Goal: Task Accomplishment & Management: Manage account settings

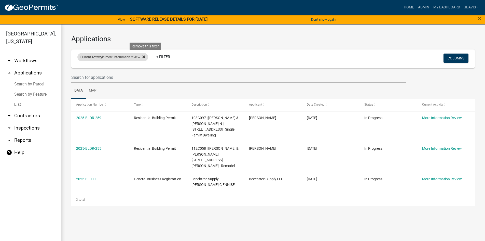
click at [145, 58] on icon at bounding box center [143, 57] width 3 height 4
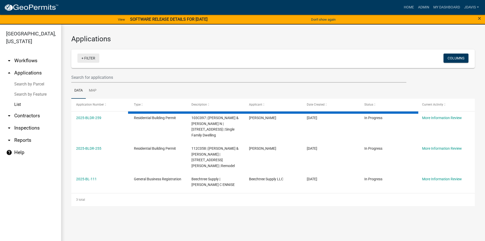
select select "2: 50"
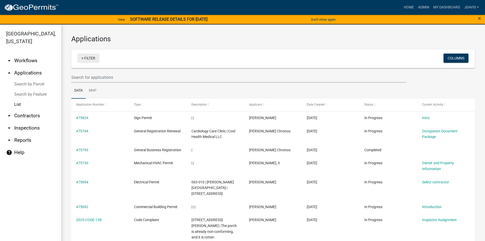
click at [83, 58] on link "+ Filter" at bounding box center [88, 58] width 22 height 9
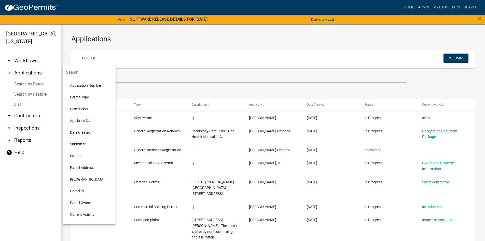
click at [87, 215] on li "Current Activity" at bounding box center [89, 214] width 47 height 12
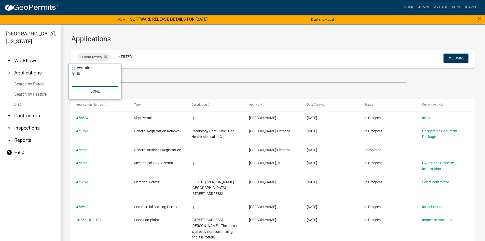
click at [97, 84] on input "text" at bounding box center [95, 81] width 47 height 10
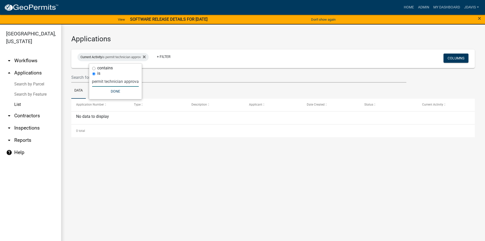
scroll to position [0, 3]
type input "permit technician approval"
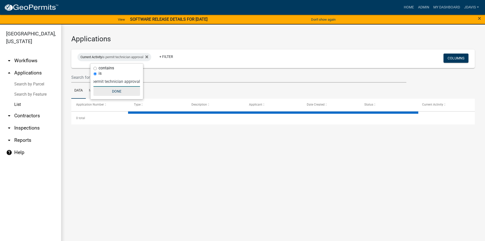
select select "2: 50"
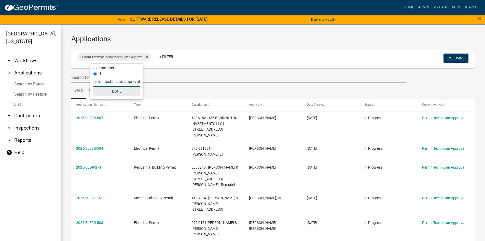
type input "permit technician approval"
click at [127, 89] on button "Done" at bounding box center [117, 91] width 47 height 9
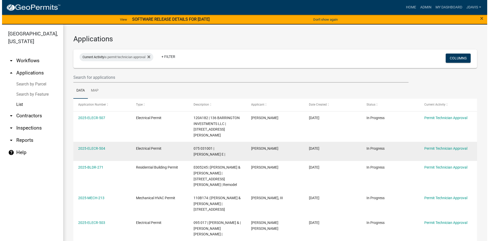
scroll to position [25, 0]
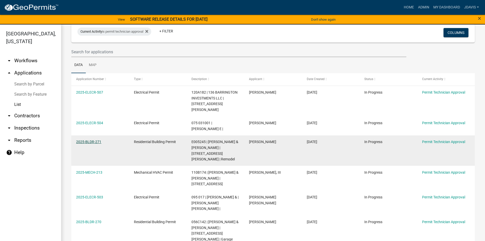
click at [92, 140] on link "2025-BLDR-271" at bounding box center [88, 142] width 25 height 4
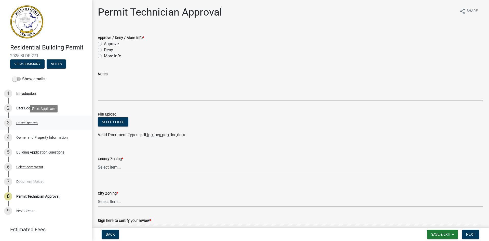
click at [28, 121] on div "Parcel search" at bounding box center [26, 123] width 21 height 4
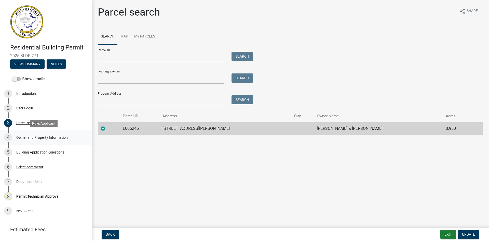
click at [34, 137] on div "Owner and Property Information" at bounding box center [41, 138] width 51 height 4
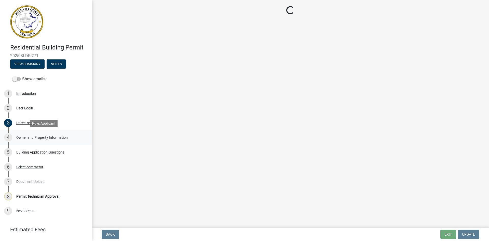
select select "ef7a1fc2-7a7a-426d-b1f0-c9b9b6ca7ff4"
select select "83394b22-4a11-496c-8e5c-75ade2e72faf"
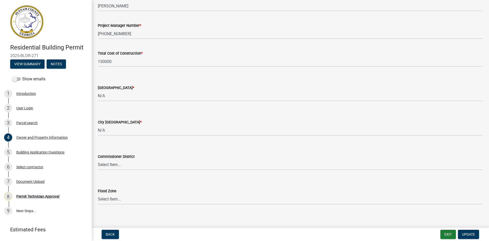
scroll to position [826, 0]
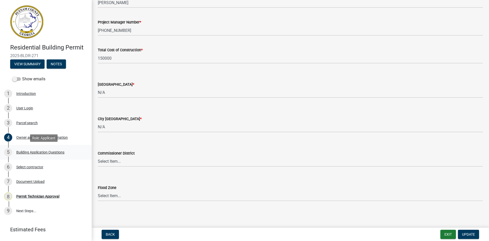
click at [50, 152] on div "Building Application Questions" at bounding box center [40, 152] width 48 height 4
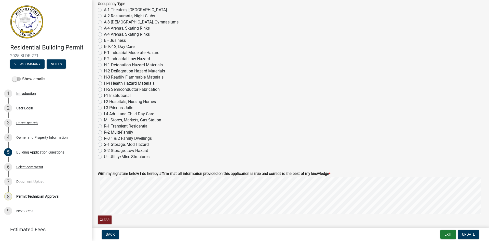
scroll to position [2107, 0]
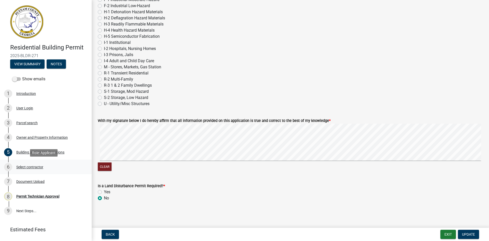
click at [33, 169] on div "6 Select contractor" at bounding box center [43, 167] width 79 height 8
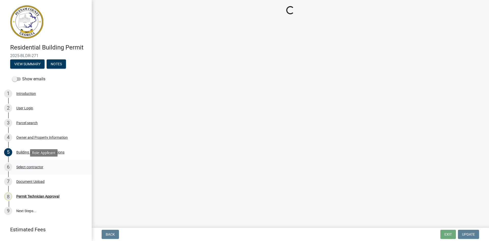
scroll to position [0, 0]
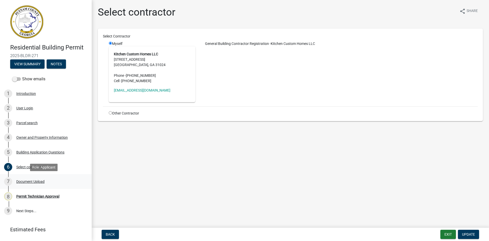
click at [33, 180] on div "Document Upload" at bounding box center [30, 182] width 28 height 4
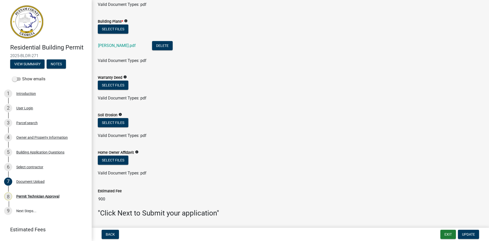
scroll to position [280, 0]
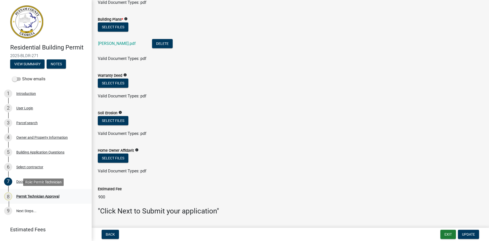
click at [54, 193] on div "8 Permit Technician Approval" at bounding box center [43, 196] width 79 height 8
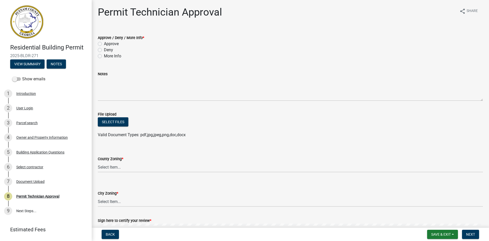
click at [104, 44] on label "Approve" at bounding box center [111, 44] width 15 height 6
click at [104, 44] on input "Approve" at bounding box center [105, 42] width 3 height 3
radio input "true"
click at [120, 201] on select "Select Item... A-1 A-2 R-1 R-2 R-3 R-4 MHP C-1 C-2 I-1 I-2 DB FH H-P N/A" at bounding box center [290, 201] width 385 height 10
click at [98, 196] on select "Select Item... A-1 A-2 R-1 R-2 R-3 R-4 MHP C-1 C-2 I-1 I-2 DB FH H-P N/A" at bounding box center [290, 201] width 385 height 10
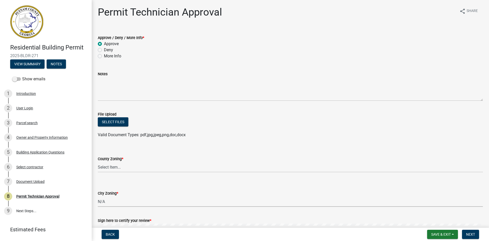
select select "83394b22-4a11-496c-8e5c-75ade2e72faf"
click at [121, 167] on select "Select Item... AG-1 R-1R R-1 R-2 MHP RM-1 RM-3 C-1 C-2 I-M PUD N/A" at bounding box center [290, 167] width 385 height 10
click at [98, 162] on select "Select Item... AG-1 R-1R R-1 R-2 MHP RM-1 RM-3 C-1 C-2 I-M PUD N/A" at bounding box center [290, 167] width 385 height 10
select select "ef7a1fc2-7a7a-426d-b1f0-c9b9b6ca7ff4"
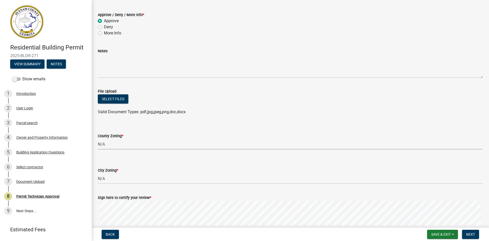
scroll to position [71, 0]
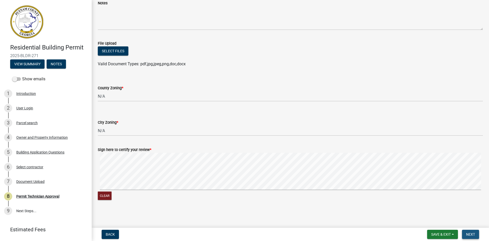
click at [471, 235] on span "Next" at bounding box center [470, 234] width 9 height 4
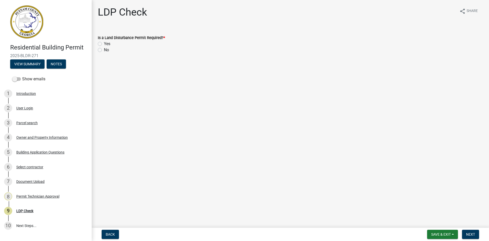
click at [104, 50] on label "No" at bounding box center [106, 50] width 5 height 6
click at [104, 50] on input "No" at bounding box center [105, 48] width 3 height 3
radio input "true"
click at [473, 236] on span "Next" at bounding box center [470, 234] width 9 height 4
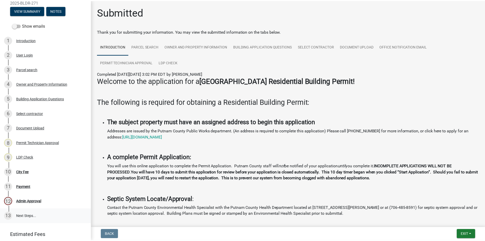
scroll to position [72, 0]
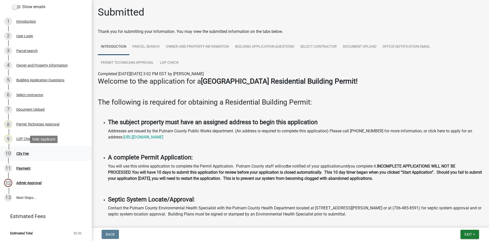
click at [27, 154] on div "City Fee" at bounding box center [22, 154] width 12 height 4
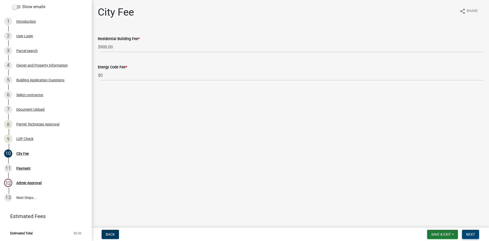
click at [471, 232] on span "Next" at bounding box center [470, 234] width 9 height 4
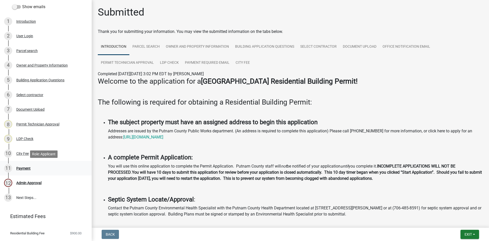
click at [22, 166] on div "Payment" at bounding box center [23, 168] width 14 height 4
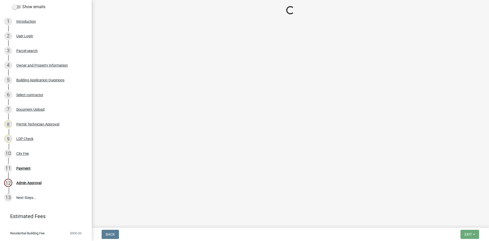
select select "3: 3"
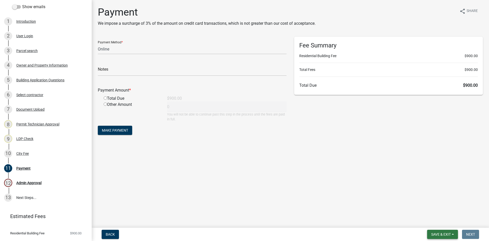
click at [434, 232] on span "Save & Exit" at bounding box center [441, 234] width 20 height 4
click at [439, 218] on button "Save & Exit" at bounding box center [437, 221] width 41 height 12
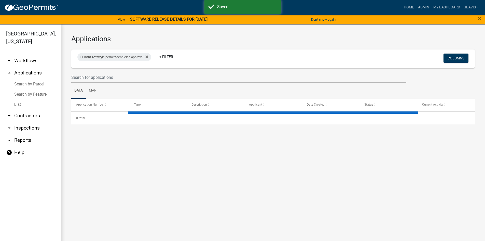
select select "2: 50"
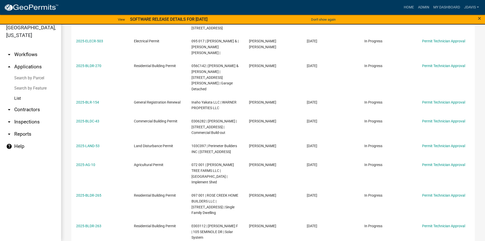
scroll to position [144, 0]
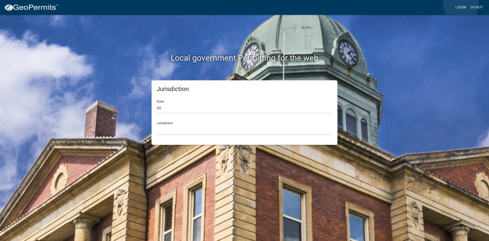
click at [461, 5] on link "Login" at bounding box center [461, 8] width 15 height 10
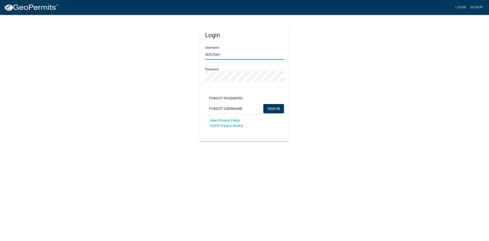
click at [247, 55] on input "skitchen" at bounding box center [244, 54] width 79 height 10
type input "jdavis"
click at [267, 106] on button "SIGN IN" at bounding box center [273, 108] width 21 height 9
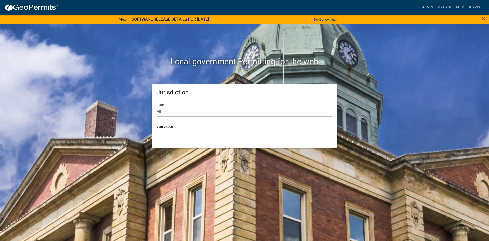
click at [206, 113] on select "All Colorado Georgia Indiana Iowa Kansas Minnesota Ohio South Carolina Wisconsin" at bounding box center [245, 111] width 176 height 10
select select "[US_STATE]"
click at [157, 106] on select "All Colorado Georgia Indiana Iowa Kansas Minnesota Ohio South Carolina Wisconsin" at bounding box center [245, 111] width 176 height 10
click at [203, 130] on select "Carroll County, Georgia Cook County, Georgia Crawford County, Georgia Gilmer Co…" at bounding box center [245, 133] width 176 height 10
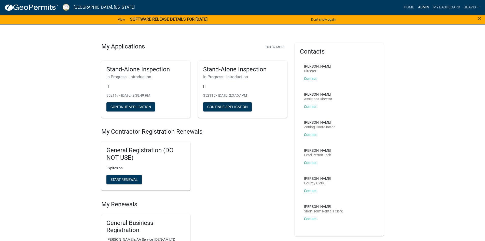
click at [423, 8] on link "Admin" at bounding box center [423, 8] width 15 height 10
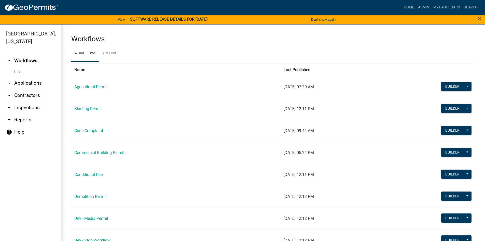
click at [34, 85] on link "arrow_drop_down Applications" at bounding box center [30, 83] width 61 height 12
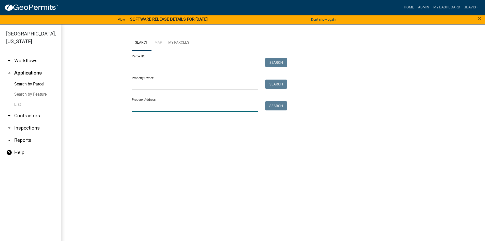
click at [185, 107] on input "Property Address:" at bounding box center [195, 106] width 126 height 10
type input "2"
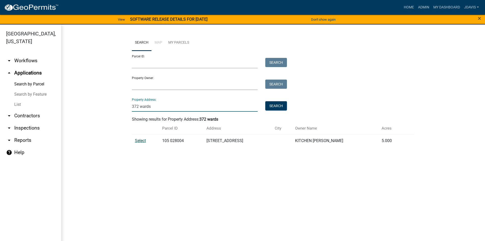
type input "372 wards"
click at [141, 140] on span "Select" at bounding box center [140, 140] width 11 height 5
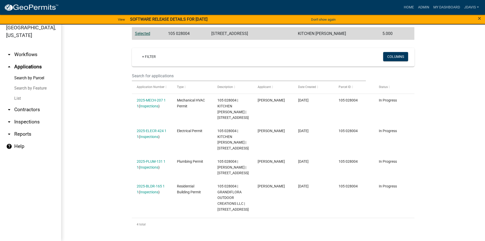
scroll to position [107, 0]
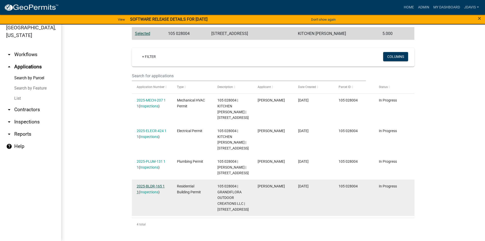
click at [153, 184] on link "2025-BLDR-165 1 1" at bounding box center [151, 189] width 28 height 10
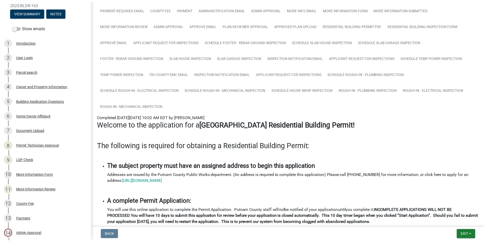
scroll to position [76, 0]
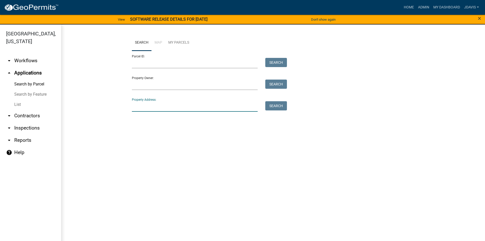
click at [154, 107] on input "Property Address:" at bounding box center [195, 106] width 126 height 10
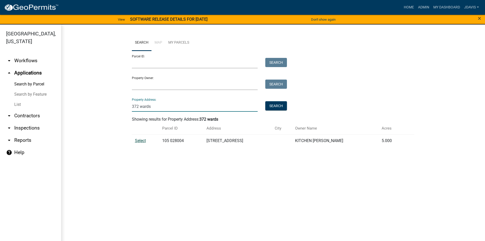
type input "372 wards"
click at [142, 141] on span "Select" at bounding box center [140, 140] width 11 height 5
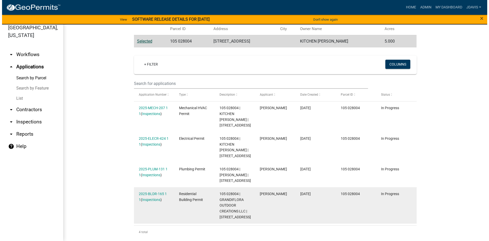
scroll to position [107, 0]
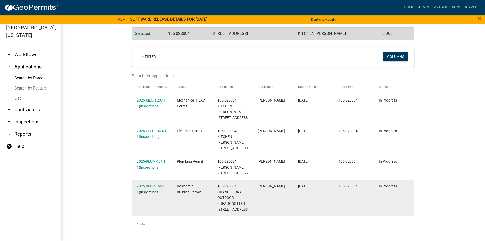
click at [151, 190] on link "Inspections" at bounding box center [149, 192] width 18 height 4
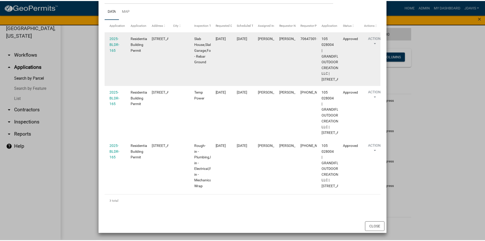
scroll to position [0, 0]
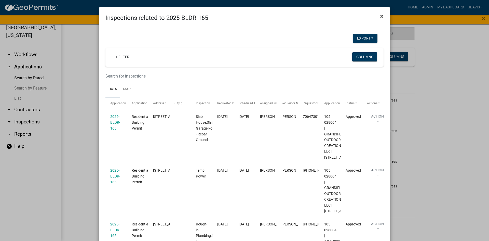
click at [380, 17] on span "×" at bounding box center [381, 16] width 3 height 7
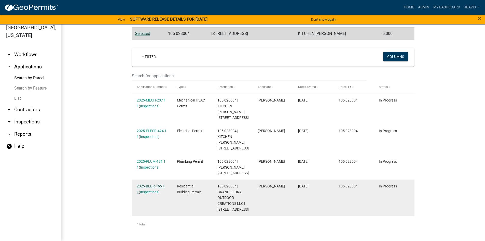
click at [153, 184] on link "2025-BLDR-165 1 1" at bounding box center [151, 189] width 28 height 10
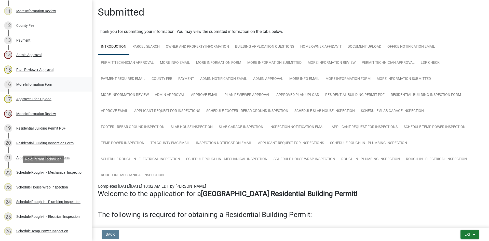
scroll to position [306, 0]
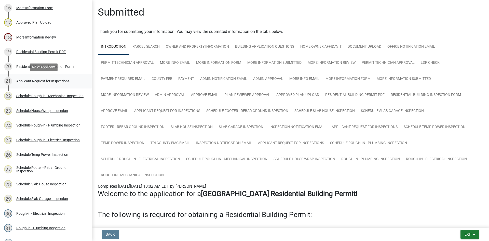
click at [45, 79] on div "Applicant Request for Inspections" at bounding box center [42, 81] width 53 height 4
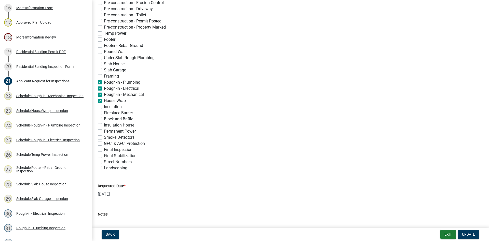
scroll to position [127, 0]
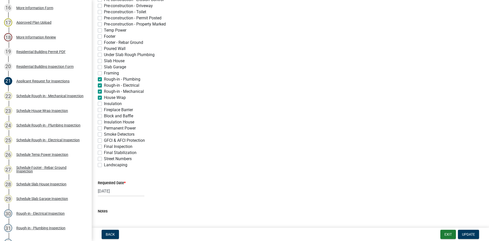
click at [104, 73] on label "Framing" at bounding box center [111, 73] width 15 height 6
click at [104, 73] on input "Framing" at bounding box center [105, 71] width 3 height 3
checkbox input "true"
checkbox input "false"
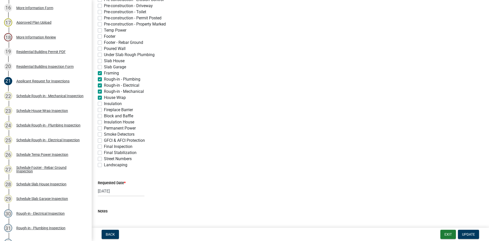
checkbox input "false"
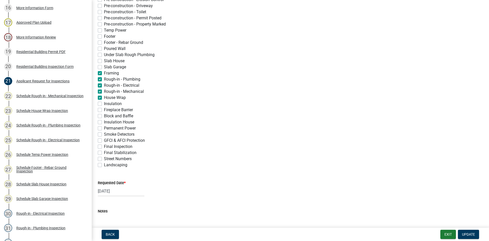
checkbox input "false"
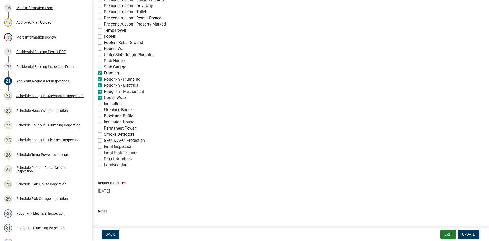
checkbox input "true"
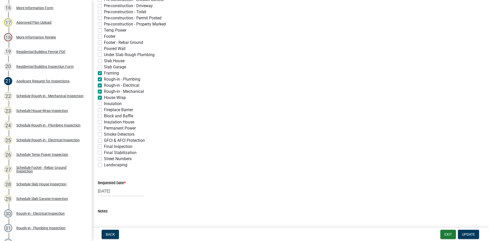
checkbox input "false"
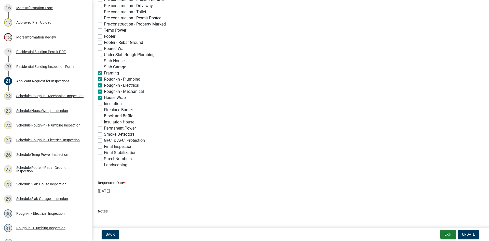
checkbox input "false"
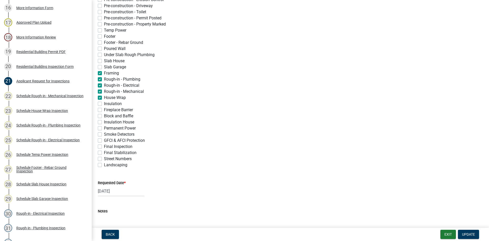
checkbox input "false"
click at [468, 233] on span "Update" at bounding box center [468, 234] width 13 height 4
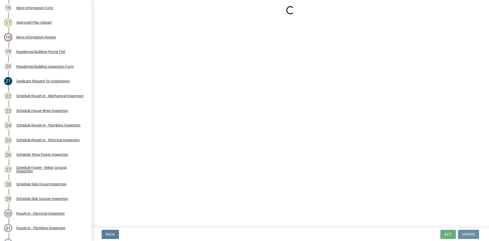
scroll to position [0, 0]
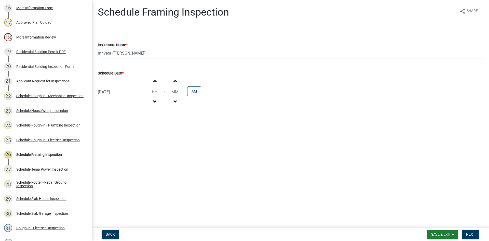
click at [154, 50] on select "Select Item... mrivera (Michele Rivera) StephanieM (Stephanie Morris ) QGrissom…" at bounding box center [290, 53] width 385 height 10
select select "a0ea4169-8540-4a2c-b9f4-cf4c1ffdeb95"
click at [98, 48] on select "Select Item... mrivera (Michele Rivera) StephanieM (Stephanie Morris ) QGrissom…" at bounding box center [290, 53] width 385 height 10
click at [126, 91] on div "[DATE]" at bounding box center [121, 92] width 47 height 10
select select "9"
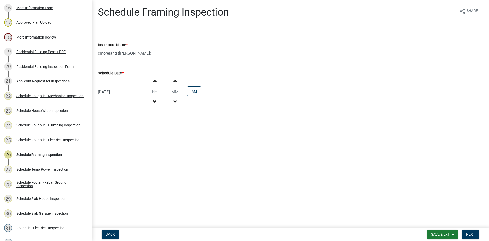
select select "2025"
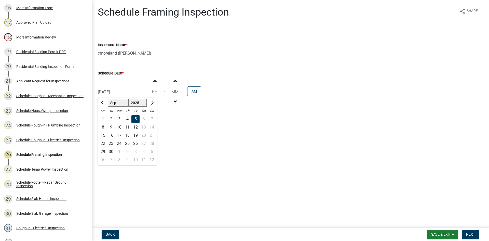
click at [118, 126] on div "10" at bounding box center [119, 127] width 8 height 8
type input "09/10/2025"
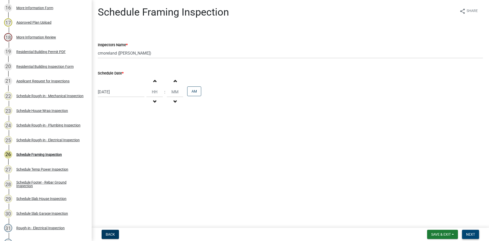
click at [470, 231] on button "Next" at bounding box center [470, 234] width 17 height 9
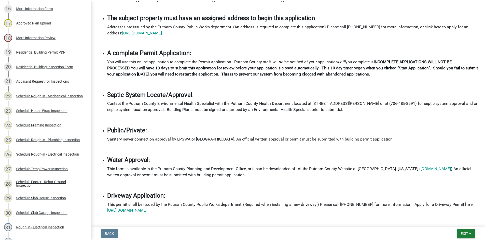
scroll to position [255, 0]
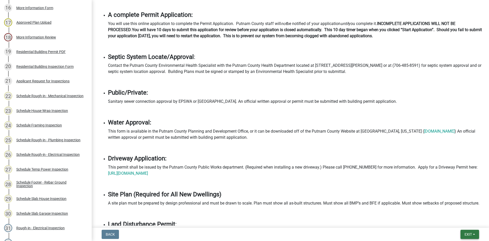
click at [466, 235] on span "Exit" at bounding box center [468, 234] width 7 height 4
click at [463, 223] on button "Save & Exit" at bounding box center [458, 221] width 41 height 12
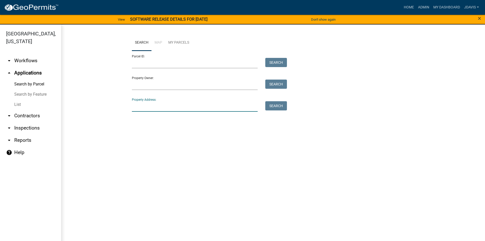
click at [157, 107] on input "Property Address:" at bounding box center [195, 106] width 126 height 10
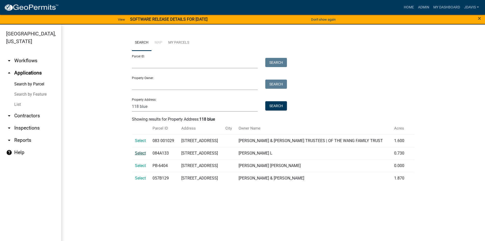
click at [142, 153] on span "Select" at bounding box center [140, 153] width 11 height 5
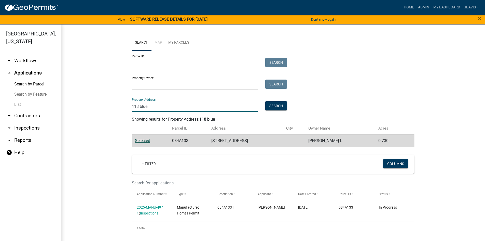
drag, startPoint x: 155, startPoint y: 105, endPoint x: 94, endPoint y: 107, distance: 61.2
click at [97, 107] on wm-workflow-application-search-view "Search Map My Parcels Parcel ID: Search Property Owner: Search Property Address…" at bounding box center [273, 135] width 404 height 200
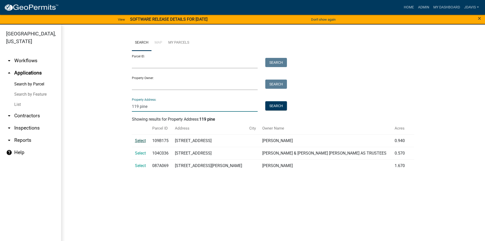
type input "119 pine"
click at [142, 140] on span "Select" at bounding box center [140, 140] width 11 height 5
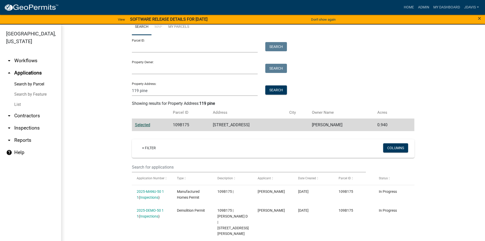
scroll to position [22, 0]
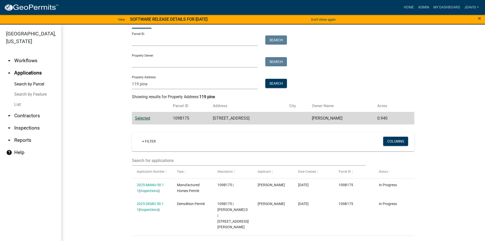
click at [16, 103] on link "List" at bounding box center [30, 104] width 61 height 10
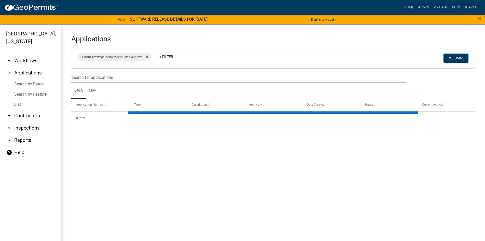
select select "2: 50"
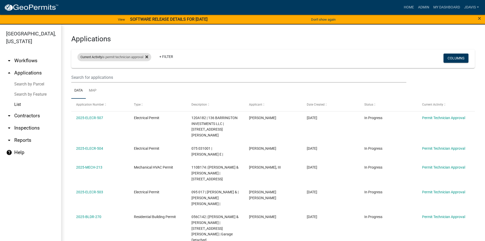
click at [148, 58] on icon at bounding box center [146, 57] width 3 height 4
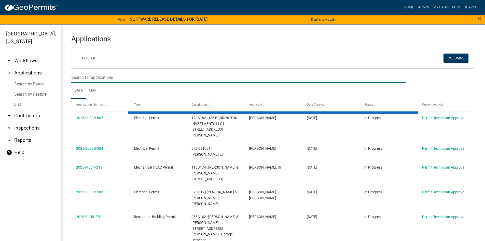
click at [143, 78] on input "text" at bounding box center [238, 77] width 335 height 10
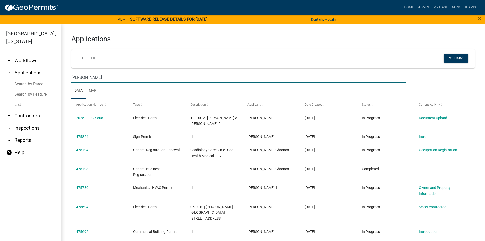
type input "pat walton"
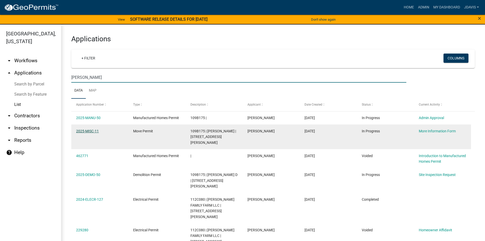
click at [89, 130] on link "2025-MISC-11" at bounding box center [87, 131] width 23 height 4
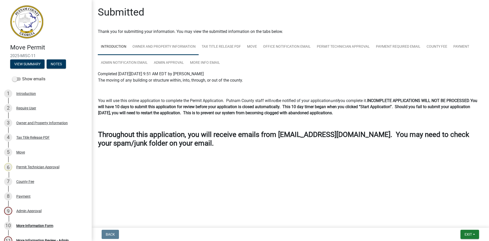
click at [166, 46] on link "Owner and Property Information" at bounding box center [163, 47] width 69 height 16
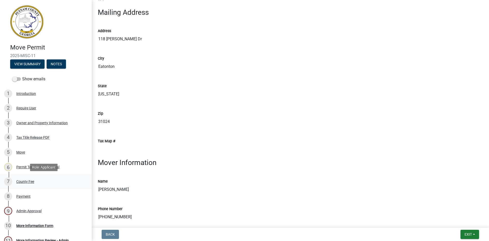
scroll to position [69, 0]
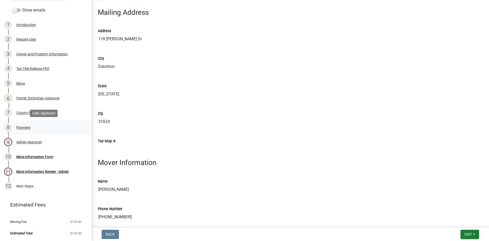
click at [24, 128] on div "Payment" at bounding box center [23, 128] width 14 height 4
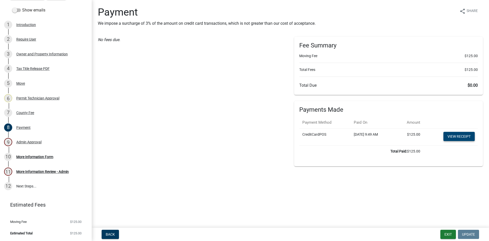
click at [453, 135] on link "View receipt" at bounding box center [459, 136] width 31 height 9
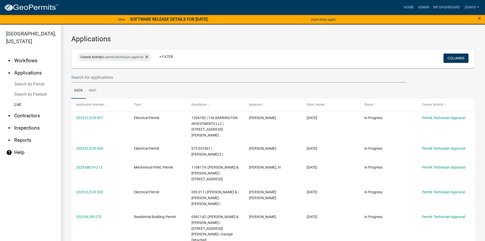
select select "2: 50"
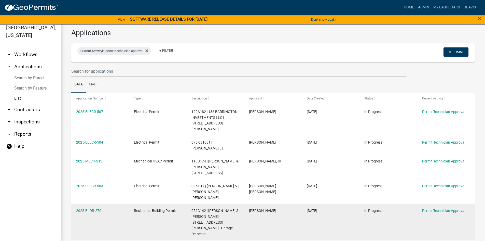
scroll to position [144, 0]
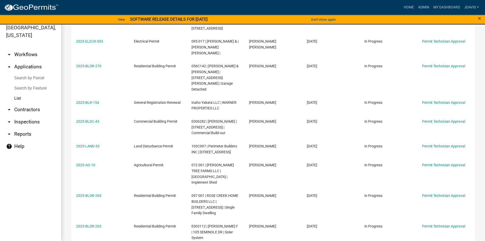
click at [22, 135] on link "arrow_drop_down Reports" at bounding box center [30, 134] width 61 height 12
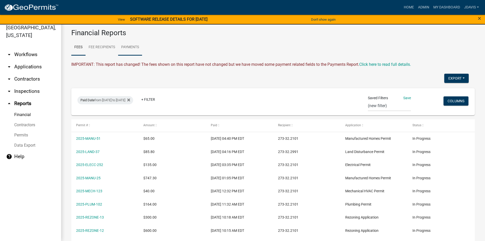
click at [133, 47] on link "Payments" at bounding box center [130, 47] width 24 height 16
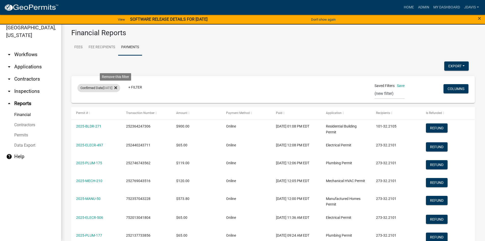
click at [117, 89] on icon at bounding box center [115, 88] width 3 height 4
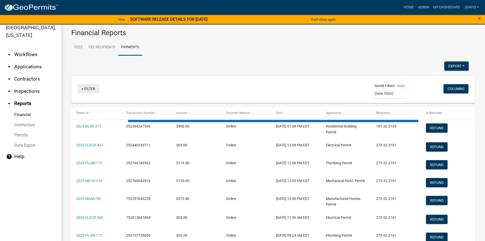
click at [82, 89] on link "+ Filter" at bounding box center [88, 88] width 22 height 9
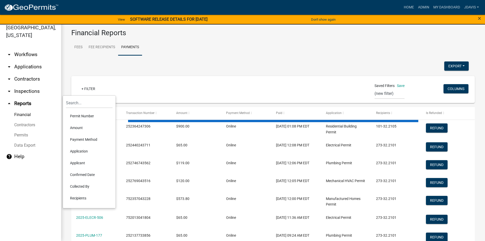
click at [86, 173] on li "Confirmed Date" at bounding box center [89, 175] width 47 height 12
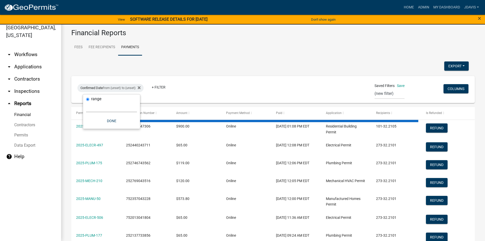
click at [100, 102] on select "Today Yesterday Current Week Previous Week Current Month Last Month Current Cal…" at bounding box center [111, 107] width 51 height 10
select select "custom"
click at [86, 102] on select "Today Yesterday Current Week Previous Week Current Month Last Month Current Cal…" at bounding box center [111, 107] width 51 height 10
click at [137, 128] on input "date" at bounding box center [111, 128] width 51 height 10
type input "2025-09-03"
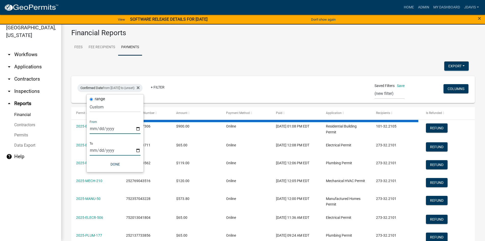
click at [136, 152] on input "date" at bounding box center [115, 150] width 51 height 10
type input "2025-09-03"
click at [120, 158] on div "range Today Yesterday Current Week Previous Week Current Month Last Month Curre…" at bounding box center [118, 133] width 57 height 78
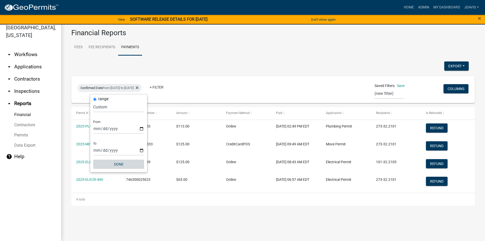
click at [120, 163] on button "Done" at bounding box center [118, 163] width 51 height 9
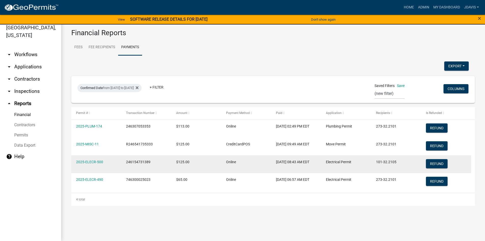
select select "1: 25"
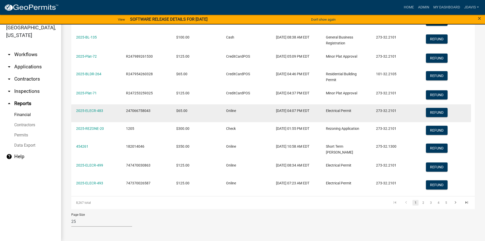
scroll to position [399, 0]
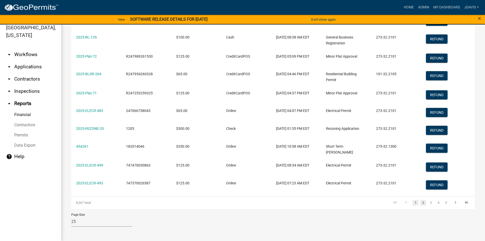
click at [421, 203] on link "2" at bounding box center [423, 203] width 6 height 6
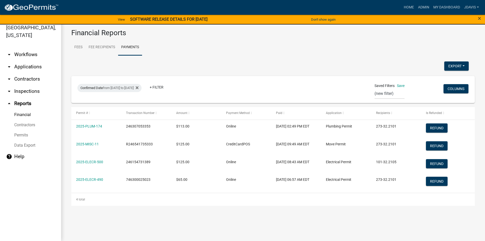
click at [33, 69] on link "arrow_drop_down Applications" at bounding box center [30, 67] width 61 height 12
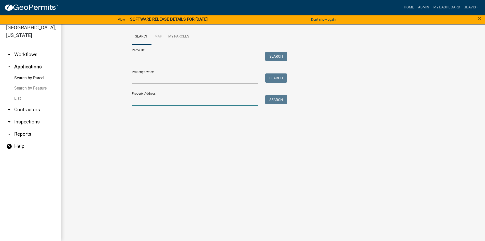
click at [158, 99] on input "Property Address:" at bounding box center [195, 100] width 126 height 10
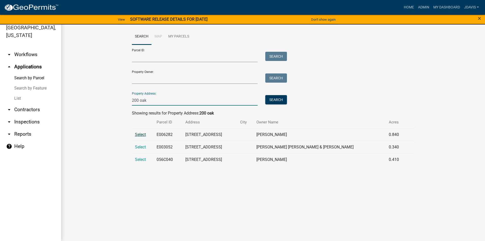
type input "200 oak"
click at [144, 134] on span "Select" at bounding box center [140, 134] width 11 height 5
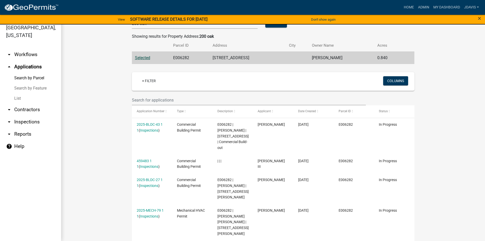
scroll to position [78, 0]
click at [35, 76] on link "Search by Parcel" at bounding box center [30, 78] width 61 height 10
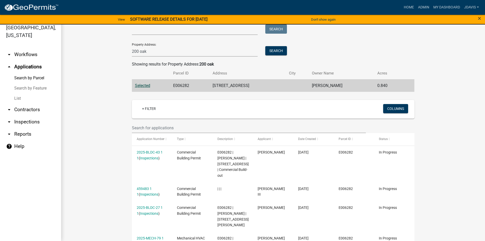
scroll to position [0, 0]
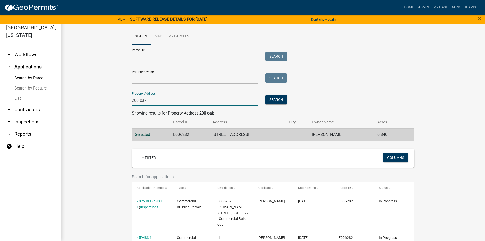
drag, startPoint x: 153, startPoint y: 99, endPoint x: 66, endPoint y: 113, distance: 88.3
click at [86, 111] on wm-workflow-application-search-view "Search Map My Parcels Parcel ID: Search Property Owner: Search Property Address…" at bounding box center [273, 180] width 404 height 303
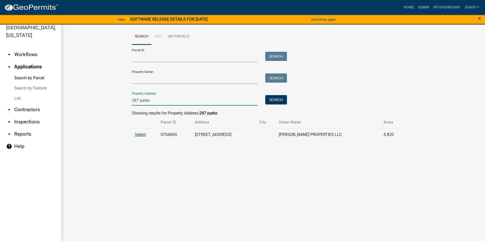
type input "287 parks"
click at [139, 132] on span "Select" at bounding box center [140, 134] width 11 height 5
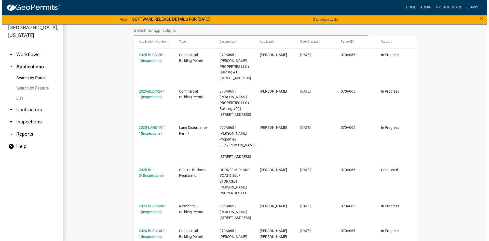
scroll to position [140, 0]
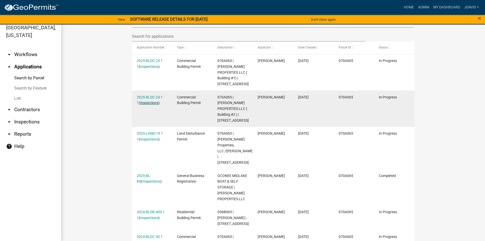
click at [151, 103] on link "Inspections" at bounding box center [149, 103] width 18 height 4
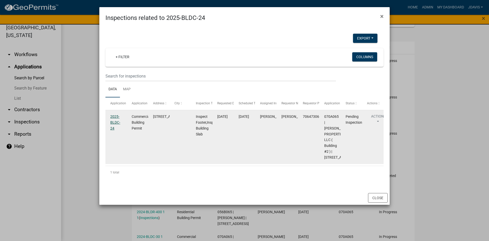
click at [115, 118] on link "2025-BLDC-24" at bounding box center [115, 122] width 10 height 16
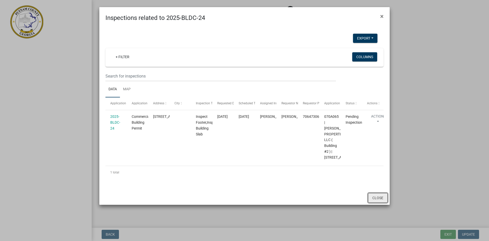
click at [380, 203] on button "Close" at bounding box center [378, 198] width 20 height 10
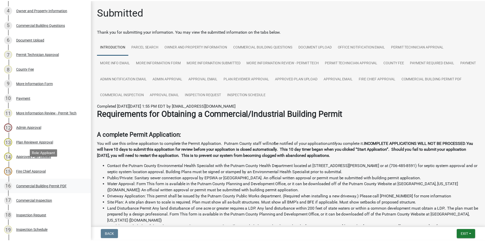
scroll to position [208, 0]
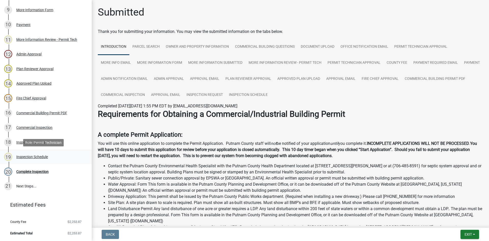
click at [43, 156] on div "Inspection Schedule" at bounding box center [32, 157] width 32 height 4
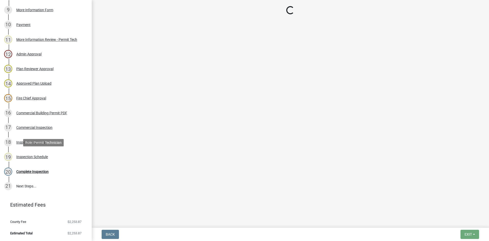
select select "07642ab0-564c-47bb-824b-0ccf2da83593"
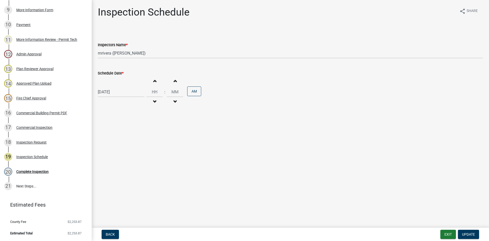
select select "9"
select select "2025"
click at [113, 94] on div "09/11/2025 Jan Feb Mar Apr May Jun Jul Aug Sep Oct Nov Dec 1525 1526 1527 1528 …" at bounding box center [121, 92] width 47 height 10
click at [119, 127] on div "10" at bounding box center [119, 127] width 8 height 8
type input "09/10/2025"
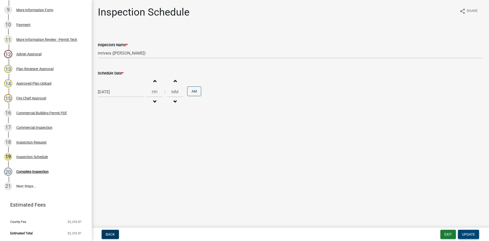
click at [471, 234] on span "Update" at bounding box center [468, 234] width 13 height 4
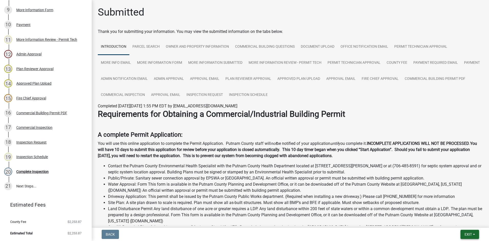
click at [468, 234] on span "Exit" at bounding box center [468, 234] width 7 height 4
click at [470, 221] on button "Save & Exit" at bounding box center [458, 221] width 41 height 12
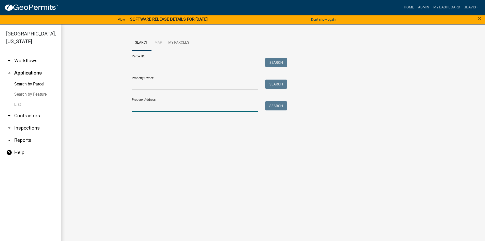
click at [155, 105] on input "Property Address:" at bounding box center [195, 106] width 126 height 10
click at [14, 104] on link "List" at bounding box center [30, 104] width 61 height 10
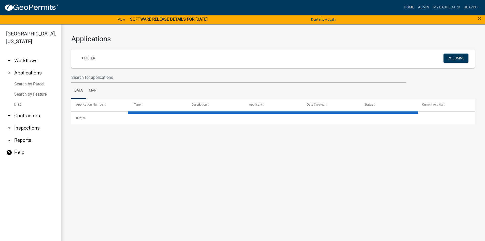
select select "2: 50"
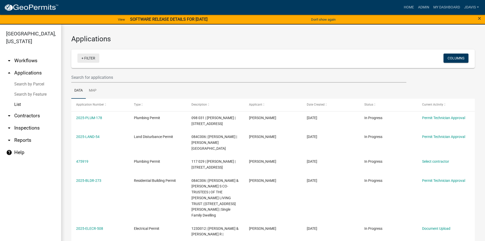
click at [82, 58] on link "+ Filter" at bounding box center [88, 58] width 22 height 9
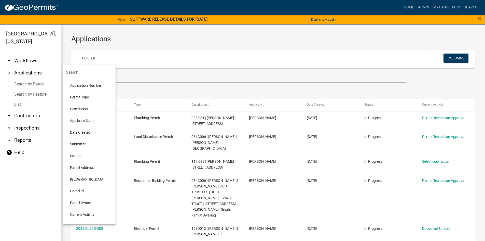
click at [89, 212] on li "Current Activity" at bounding box center [89, 214] width 47 height 12
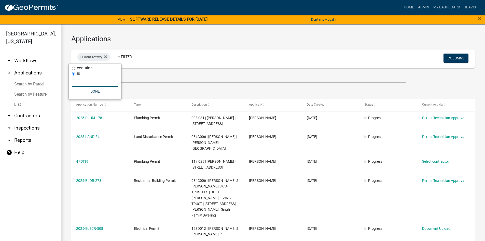
click at [95, 85] on input "text" at bounding box center [95, 81] width 47 height 10
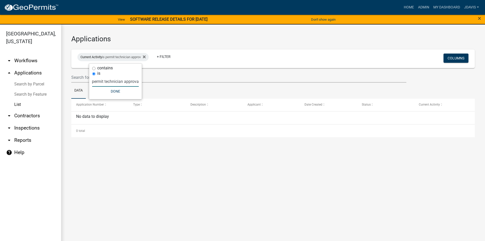
type input "permit technician approval"
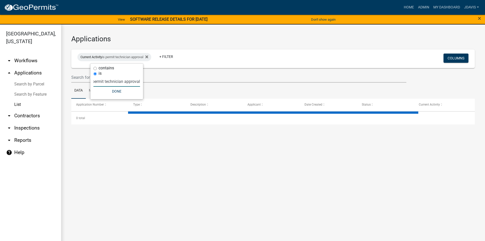
select select "2: 50"
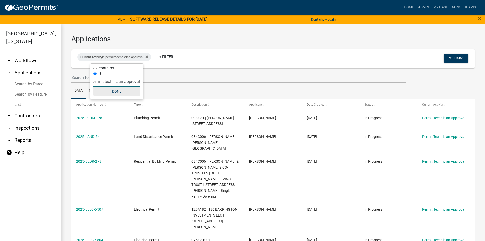
type input "permit technician approval"
click at [115, 91] on button "Done" at bounding box center [117, 91] width 47 height 9
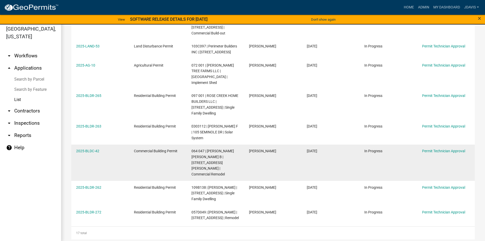
scroll to position [6, 0]
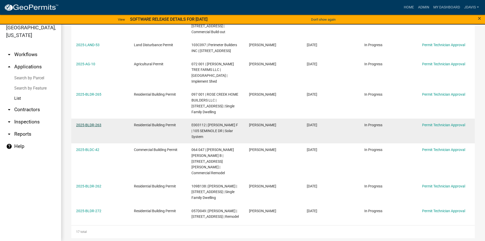
click at [92, 123] on link "2025-BLDR-263" at bounding box center [88, 125] width 25 height 4
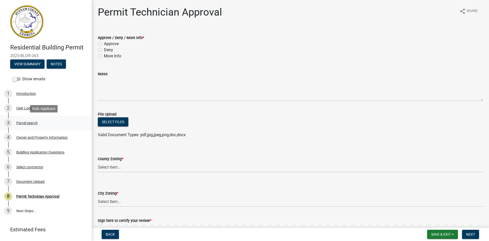
click at [35, 122] on div "Parcel search" at bounding box center [26, 123] width 21 height 4
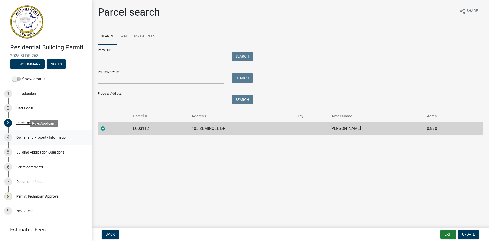
click at [59, 138] on div "Owner and Property Information" at bounding box center [41, 138] width 51 height 4
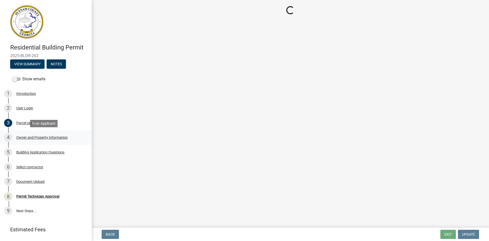
select select "78bfdc44-73ff-456e-a557-d4c99b9c08be"
select select "83394b22-4a11-496c-8e5c-75ade2e72faf"
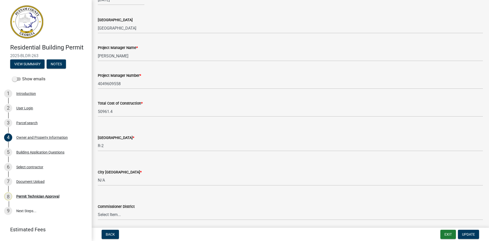
scroll to position [826, 0]
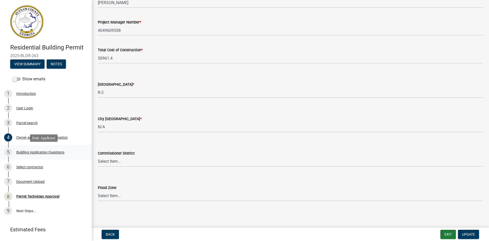
click at [59, 152] on div "Building Application Questions" at bounding box center [40, 152] width 48 height 4
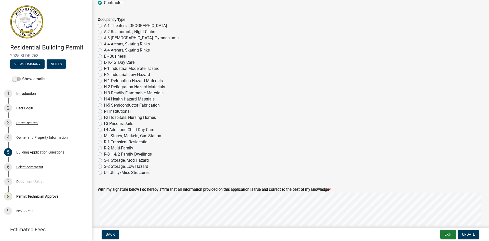
scroll to position [2107, 0]
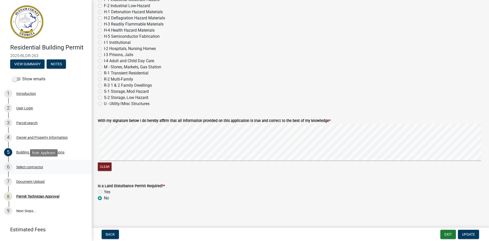
click at [39, 165] on div "Select contractor" at bounding box center [29, 167] width 27 height 4
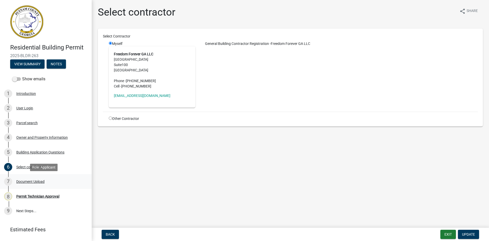
click at [35, 180] on div "Document Upload" at bounding box center [30, 182] width 28 height 4
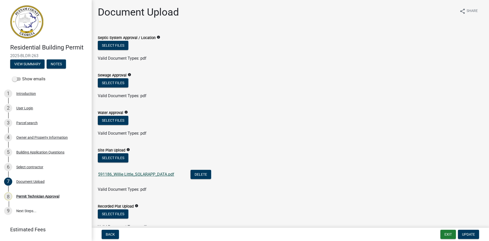
click at [142, 173] on link "591186_Willie Little_SOLARAPP_DATA.pdf" at bounding box center [136, 174] width 76 height 5
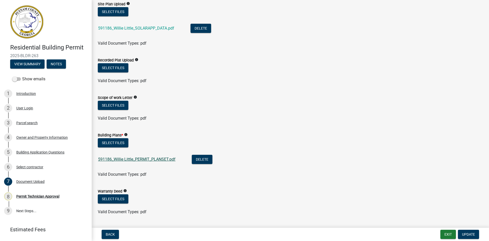
scroll to position [153, 0]
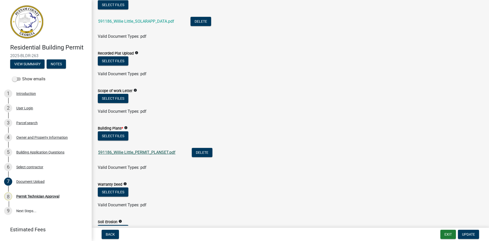
click at [150, 153] on link "591186_Willie Little_PERMIT_PLANSET.pdf" at bounding box center [136, 152] width 77 height 5
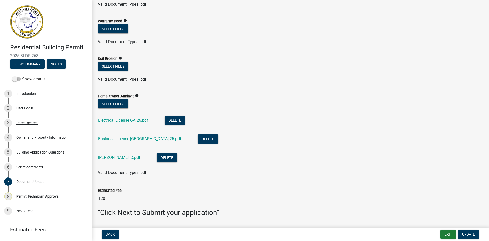
scroll to position [331, 0]
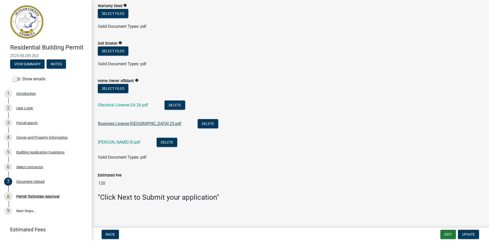
click at [137, 125] on link "Business License Clayton County 25.pdf" at bounding box center [139, 123] width 83 height 5
click at [117, 142] on link "Matt Markham ID.pdf" at bounding box center [119, 142] width 42 height 5
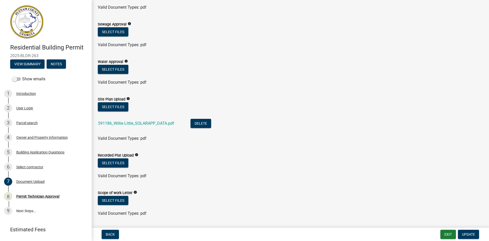
scroll to position [25, 0]
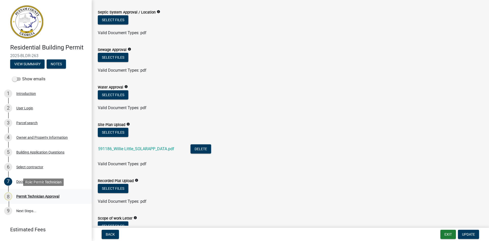
click at [23, 195] on div "Permit Technician Approval" at bounding box center [37, 196] width 43 height 4
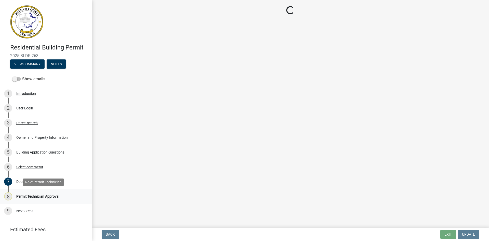
scroll to position [0, 0]
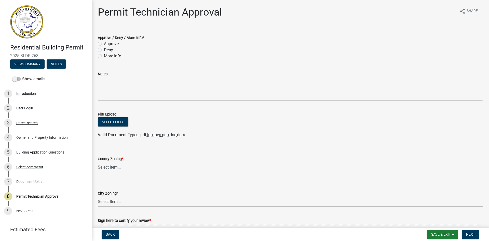
click at [104, 57] on label "More Info" at bounding box center [112, 56] width 17 height 6
click at [104, 56] on input "More Info" at bounding box center [105, 54] width 3 height 3
radio input "true"
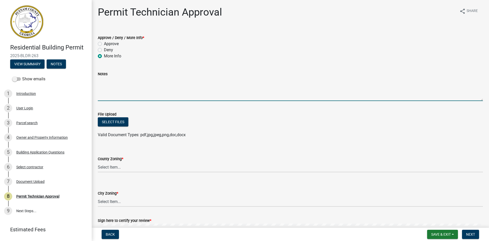
click at [108, 85] on textarea "Notes" at bounding box center [290, 89] width 385 height 24
type textarea "Good afternoon, we need a recorded plat of the property please. Thanks, Juana"
click at [119, 169] on select "Select Item... AG-1 R-1R R-1 R-2 MHP RM-1 RM-3 C-1 C-2 I-M PUD N/A" at bounding box center [290, 167] width 385 height 10
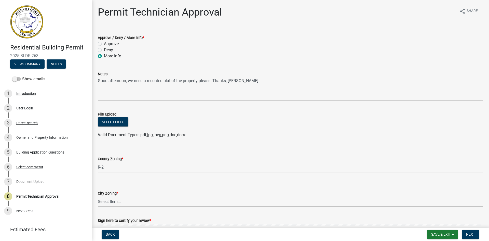
click at [98, 162] on select "Select Item... AG-1 R-1R R-1 R-2 MHP RM-1 RM-3 C-1 C-2 I-M PUD N/A" at bounding box center [290, 167] width 385 height 10
select select "78bfdc44-73ff-456e-a557-d4c99b9c08be"
click at [135, 203] on select "Select Item... A-1 A-2 R-1 R-2 R-3 R-4 MHP C-1 C-2 I-1 I-2 DB FH H-P N/A" at bounding box center [290, 201] width 385 height 10
click at [98, 196] on select "Select Item... A-1 A-2 R-1 R-2 R-3 R-4 MHP C-1 C-2 I-1 I-2 DB FH H-P N/A" at bounding box center [290, 201] width 385 height 10
select select "83394b22-4a11-496c-8e5c-75ade2e72faf"
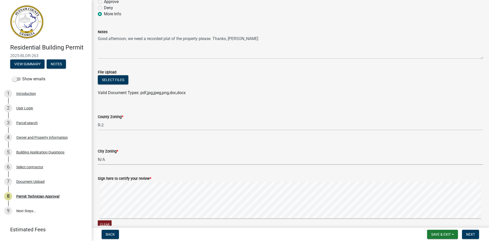
scroll to position [71, 0]
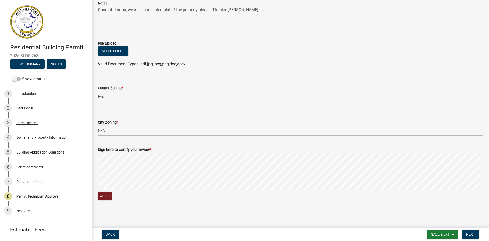
click at [111, 196] on div "Clear" at bounding box center [290, 177] width 385 height 48
click at [475, 236] on span "Next" at bounding box center [470, 234] width 9 height 4
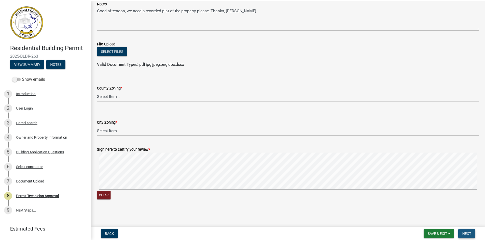
scroll to position [0, 0]
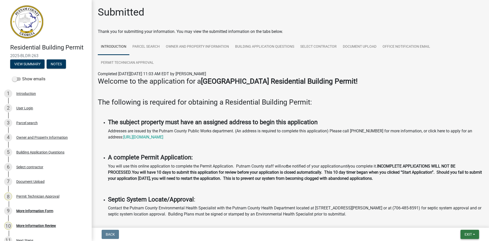
click at [465, 234] on span "Exit" at bounding box center [468, 234] width 7 height 4
click at [464, 223] on button "Save & Exit" at bounding box center [458, 221] width 41 height 12
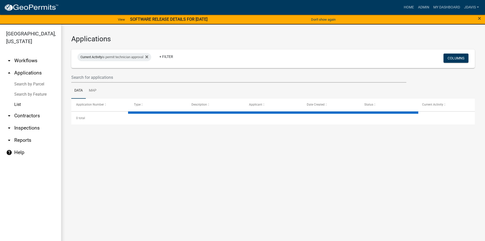
select select "2: 50"
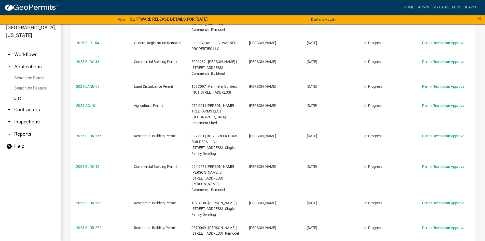
scroll to position [287, 0]
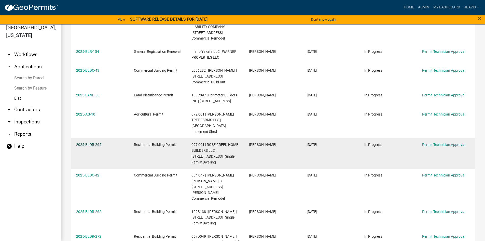
click at [91, 142] on link "2025-BLDR-265" at bounding box center [88, 144] width 25 height 4
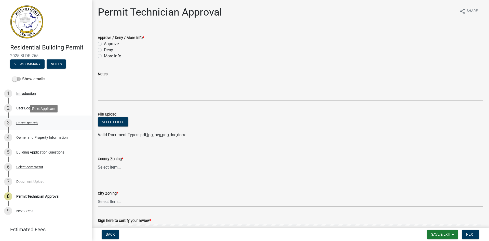
click at [35, 122] on div "Parcel search" at bounding box center [26, 123] width 21 height 4
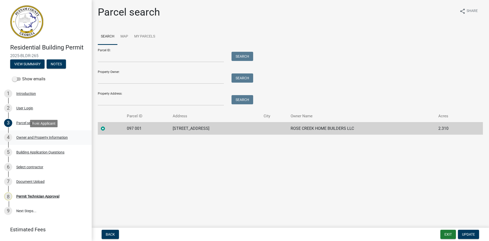
click at [56, 138] on div "Owner and Property Information" at bounding box center [41, 138] width 51 height 4
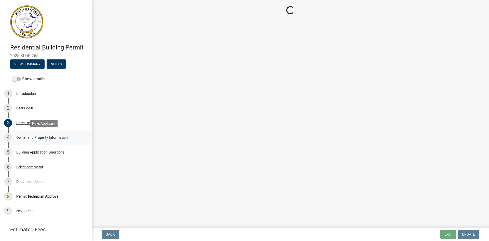
select select "34fe85c2-5f76-4343-b6bb-8ca387e0bed7"
select select "83394b22-4a11-496c-8e5c-75ade2e72faf"
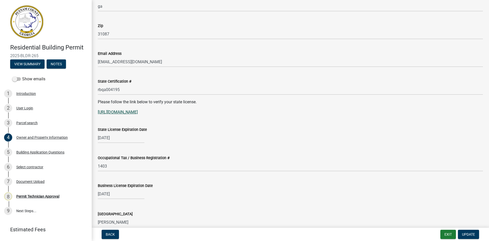
scroll to position [571, 0]
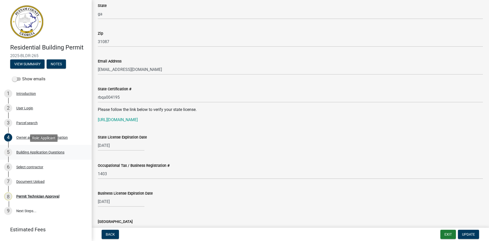
click at [53, 152] on div "Building Application Questions" at bounding box center [40, 152] width 48 height 4
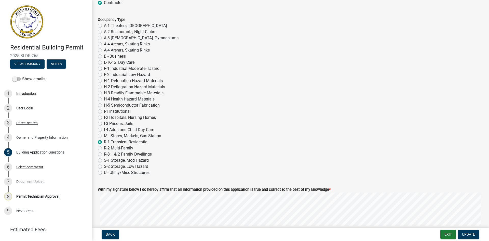
scroll to position [2107, 0]
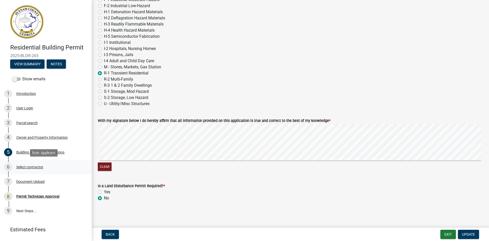
click at [36, 163] on div "6 Select contractor" at bounding box center [43, 167] width 79 height 8
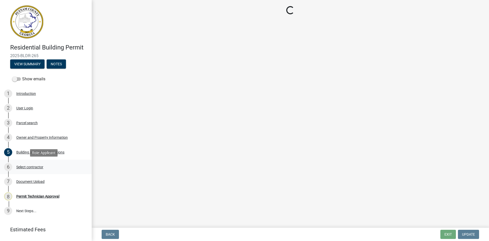
scroll to position [0, 0]
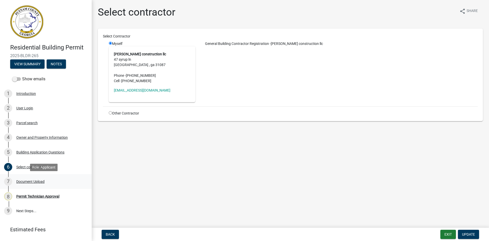
click at [40, 180] on div "Document Upload" at bounding box center [30, 182] width 28 height 4
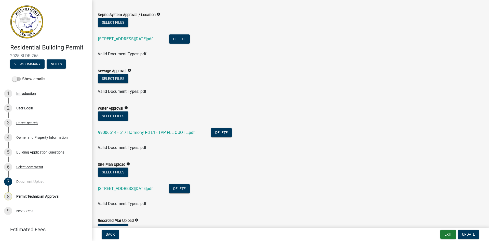
scroll to position [51, 0]
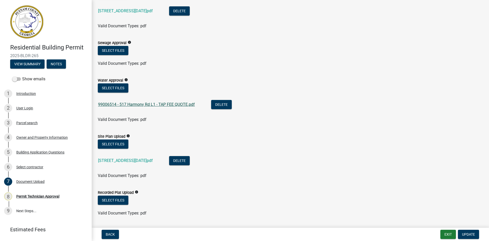
click at [149, 105] on link "99006514 - 517 Harmony Rd L1 - TAP FEE QUOTE.pdf" at bounding box center [146, 104] width 97 height 5
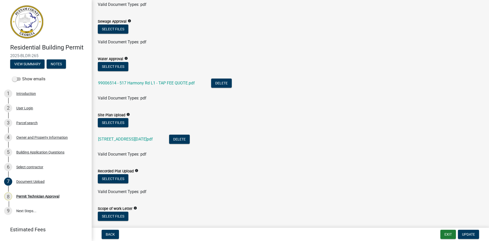
scroll to position [127, 0]
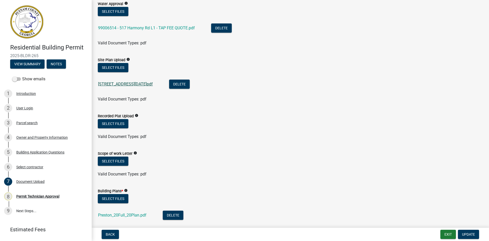
click at [149, 84] on link "517 harmony rd permit 9-2-2025.pdf" at bounding box center [125, 84] width 55 height 5
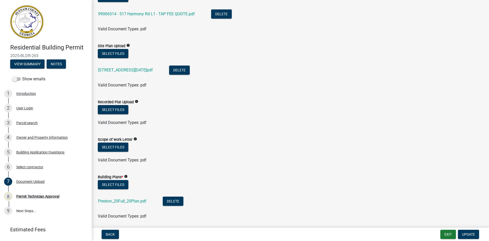
scroll to position [178, 0]
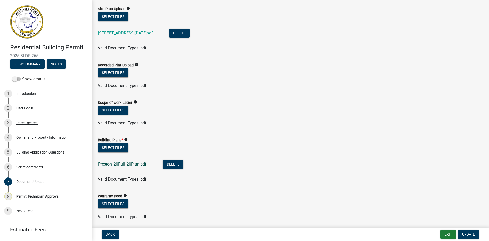
click at [127, 163] on link "Preston_20Full_20Plan.pdf" at bounding box center [122, 164] width 48 height 5
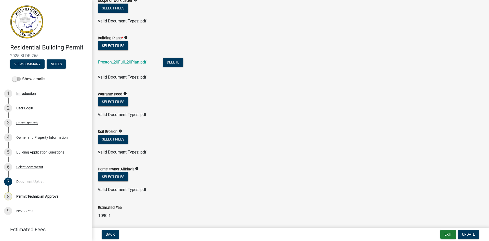
scroll to position [313, 0]
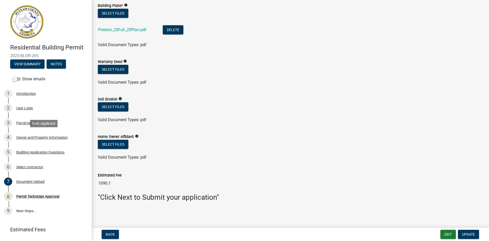
click at [50, 137] on div "Owner and Property Information" at bounding box center [41, 138] width 51 height 4
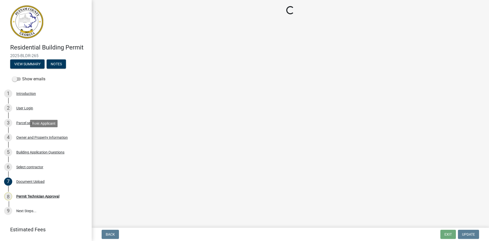
scroll to position [0, 0]
select select "34fe85c2-5f76-4343-b6bb-8ca387e0bed7"
select select "83394b22-4a11-496c-8e5c-75ade2e72faf"
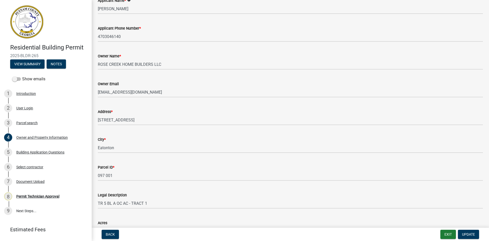
scroll to position [76, 0]
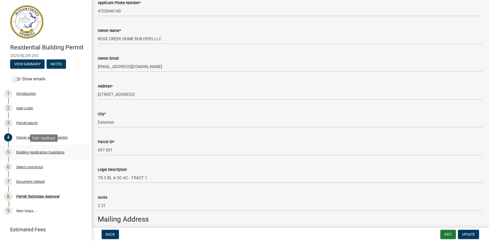
click at [55, 152] on div "Building Application Questions" at bounding box center [40, 152] width 48 height 4
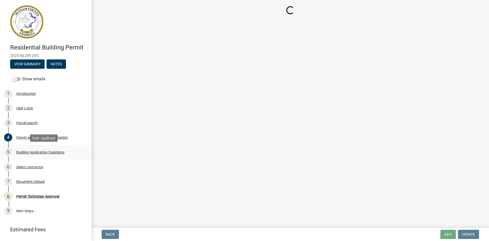
scroll to position [0, 0]
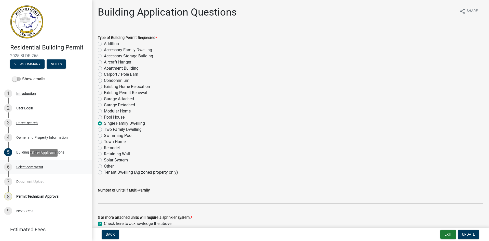
click at [37, 167] on div "Select contractor" at bounding box center [29, 167] width 27 height 4
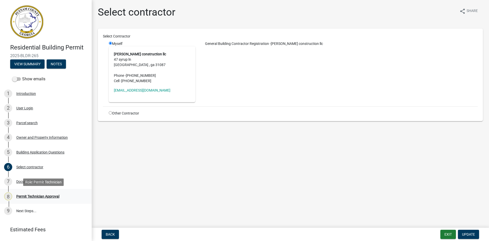
click at [45, 194] on div "Permit Technician Approval" at bounding box center [37, 196] width 43 height 4
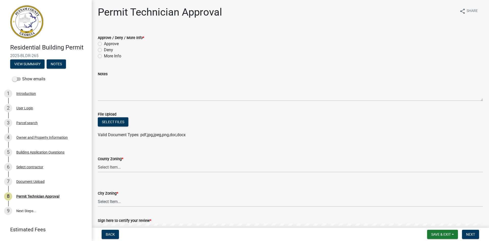
click at [103, 55] on div "More Info" at bounding box center [290, 56] width 385 height 6
click at [104, 57] on label "More Info" at bounding box center [112, 56] width 17 height 6
click at [104, 56] on input "More Info" at bounding box center [105, 54] width 3 height 3
radio input "true"
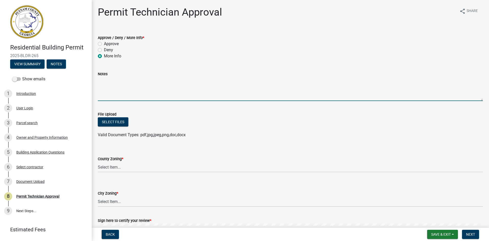
click at [110, 83] on textarea "Notes" at bounding box center [290, 89] width 385 height 24
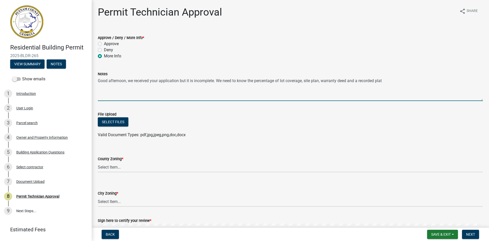
click at [306, 83] on textarea "Good afternoon, we received your application but it is incomplete. We need to k…" at bounding box center [290, 89] width 385 height 24
click at [411, 81] on textarea "Good afternoon, we received your application but it is incomplete. We need to k…" at bounding box center [290, 89] width 385 height 24
type textarea "Good afternoon, we received your application but it is incomplete. We need to k…"
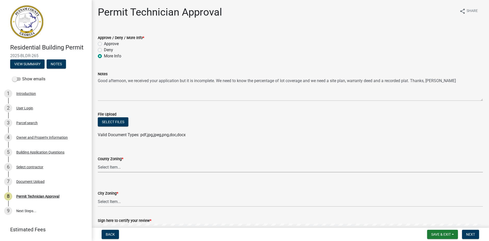
click at [129, 166] on select "Select Item... AG-1 R-1R R-1 R-2 MHP RM-1 RM-3 C-1 C-2 I-M PUD N/A" at bounding box center [290, 167] width 385 height 10
click at [98, 162] on select "Select Item... AG-1 R-1R R-1 R-2 MHP RM-1 RM-3 C-1 C-2 I-M PUD N/A" at bounding box center [290, 167] width 385 height 10
select select "34fe85c2-5f76-4343-b6bb-8ca387e0bed7"
click at [114, 200] on select "Select Item... A-1 A-2 R-1 R-2 R-3 R-4 MHP C-1 C-2 I-1 I-2 DB FH H-P N/A" at bounding box center [290, 201] width 385 height 10
click at [98, 196] on select "Select Item... A-1 A-2 R-1 R-2 R-3 R-4 MHP C-1 C-2 I-1 I-2 DB FH H-P N/A" at bounding box center [290, 201] width 385 height 10
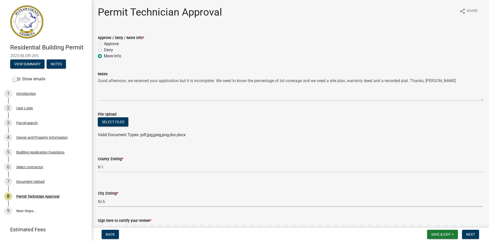
select select "83394b22-4a11-496c-8e5c-75ade2e72faf"
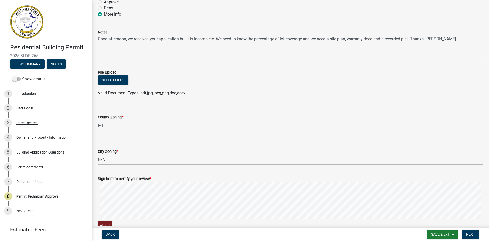
scroll to position [71, 0]
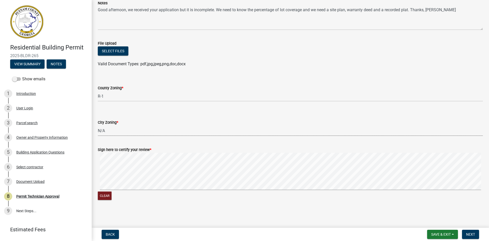
click at [104, 190] on signature-pad at bounding box center [290, 172] width 385 height 39
click at [467, 234] on span "Next" at bounding box center [470, 234] width 9 height 4
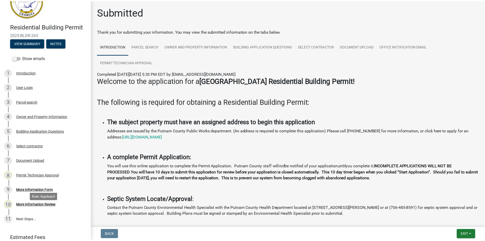
scroll to position [43, 0]
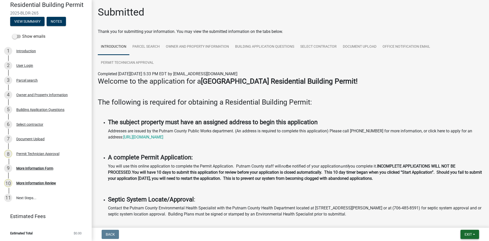
click at [471, 234] on span "Exit" at bounding box center [468, 234] width 7 height 4
click at [466, 217] on button "Save & Exit" at bounding box center [458, 221] width 41 height 12
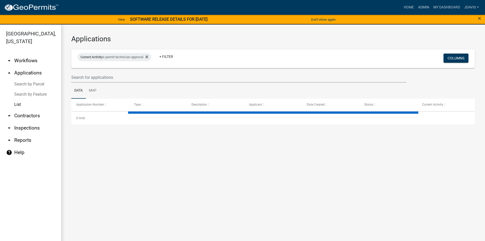
select select "2: 50"
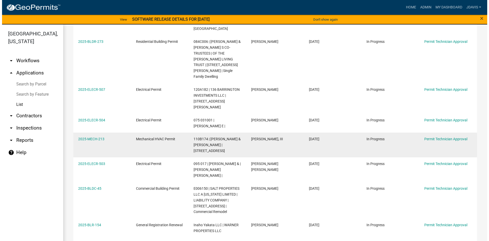
scroll to position [103, 0]
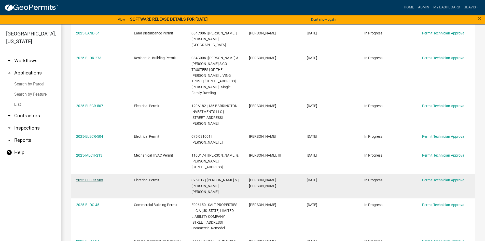
click at [100, 178] on link "2025-ELECR-503" at bounding box center [89, 180] width 27 height 4
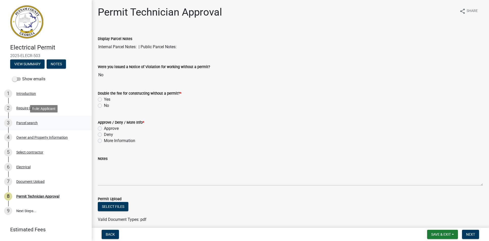
click at [24, 121] on div "Parcel search" at bounding box center [26, 123] width 21 height 4
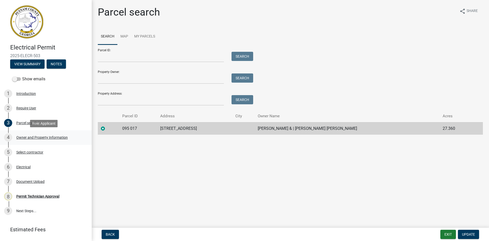
click at [50, 139] on div "Owner and Property Information" at bounding box center [41, 138] width 51 height 4
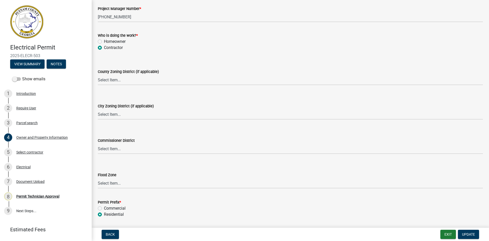
scroll to position [881, 0]
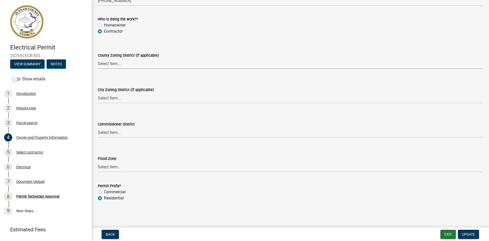
click at [140, 65] on select "Select Item... AG-1 R-1R R-1 R-2 MHP RM-1 RM-3 C-1 C-2 I-M PUD N/A" at bounding box center [290, 63] width 385 height 10
click at [98, 58] on select "Select Item... AG-1 R-1R R-1 R-2 MHP RM-1 RM-3 C-1 C-2 I-M PUD N/A" at bounding box center [290, 63] width 385 height 10
select select "a4366e26-0f82-401b-a682-956e4112ff86"
click at [475, 235] on span "Update" at bounding box center [468, 234] width 13 height 4
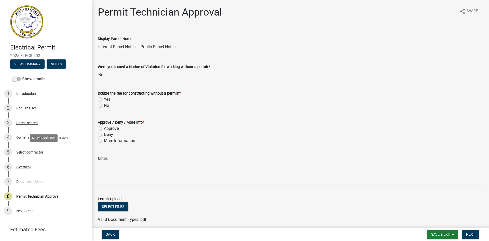
click at [40, 151] on div "Select contractor" at bounding box center [29, 152] width 27 height 4
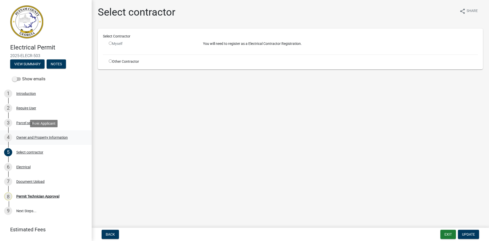
click at [35, 137] on div "Owner and Property Information" at bounding box center [41, 138] width 51 height 4
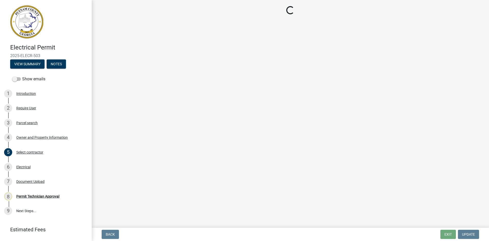
select select "a4366e26-0f82-401b-a682-956e4112ff86"
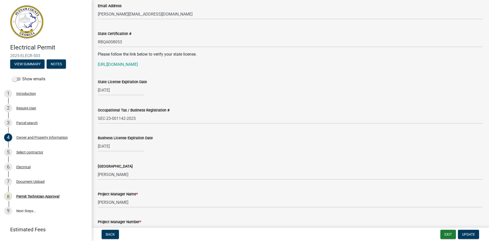
scroll to position [626, 0]
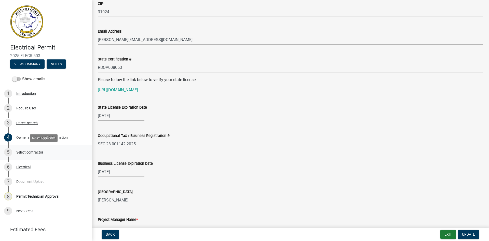
click at [38, 154] on div "5 Select contractor" at bounding box center [43, 152] width 79 height 8
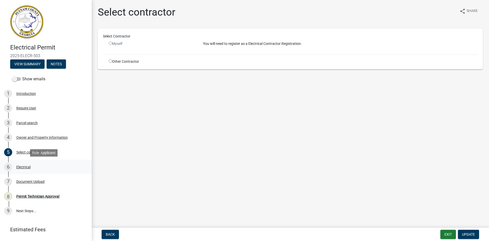
click at [25, 166] on div "Electrical" at bounding box center [23, 167] width 14 height 4
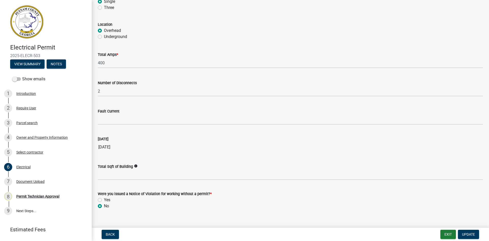
scroll to position [476, 0]
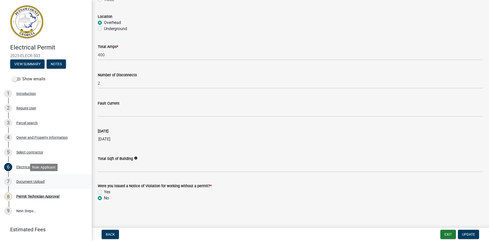
click at [34, 180] on div "Document Upload" at bounding box center [30, 182] width 28 height 4
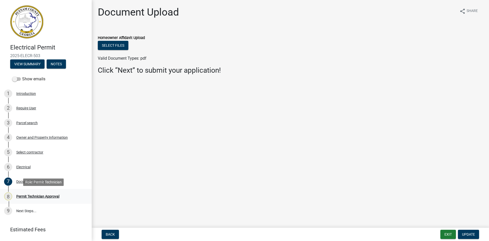
click at [38, 197] on div "Permit Technician Approval" at bounding box center [37, 196] width 43 height 4
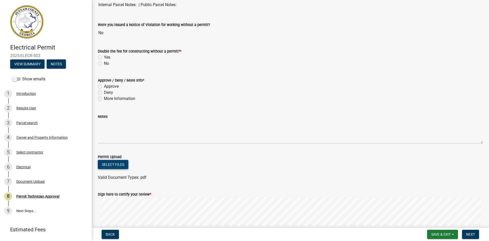
scroll to position [87, 0]
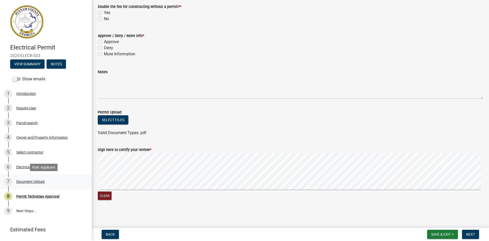
click at [39, 179] on div "7 Document Upload" at bounding box center [43, 181] width 79 height 8
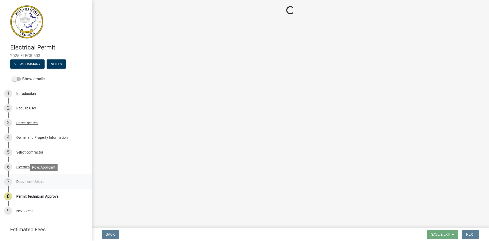
scroll to position [0, 0]
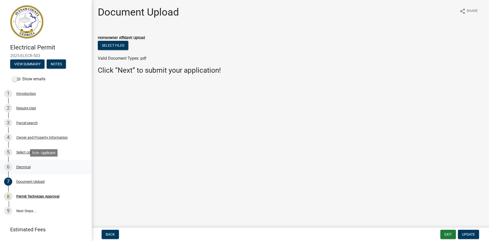
click at [19, 169] on div "6 Electrical" at bounding box center [43, 167] width 79 height 8
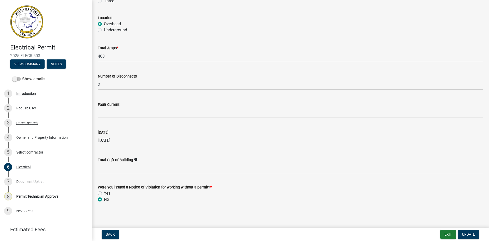
scroll to position [476, 0]
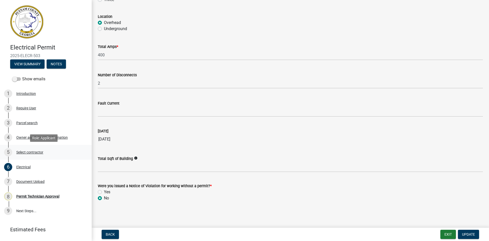
click at [40, 152] on div "Select contractor" at bounding box center [29, 152] width 27 height 4
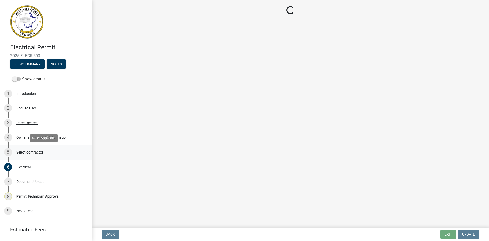
scroll to position [0, 0]
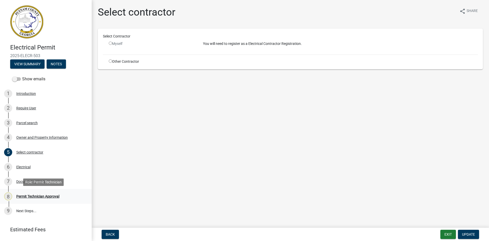
click at [35, 195] on div "Permit Technician Approval" at bounding box center [37, 196] width 43 height 4
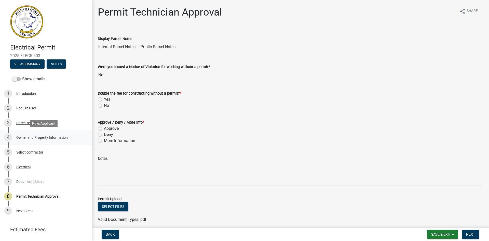
click at [47, 137] on div "Owner and Property Information" at bounding box center [41, 138] width 51 height 4
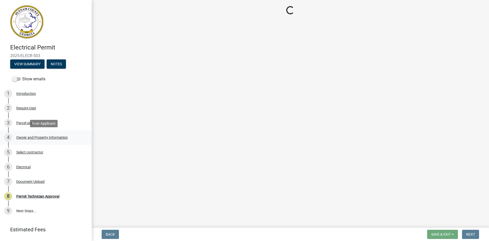
select select "a4366e26-0f82-401b-a682-956e4112ff86"
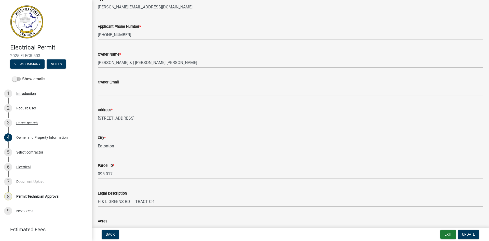
scroll to position [102, 0]
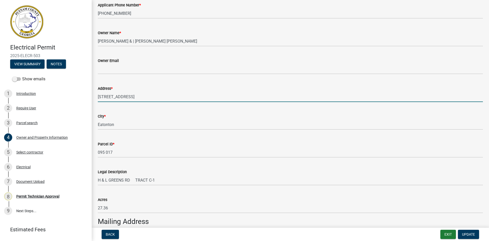
drag, startPoint x: 98, startPoint y: 97, endPoint x: 142, endPoint y: 97, distance: 44.1
click at [142, 97] on input "664 GREENSBORO RD" at bounding box center [290, 96] width 385 height 10
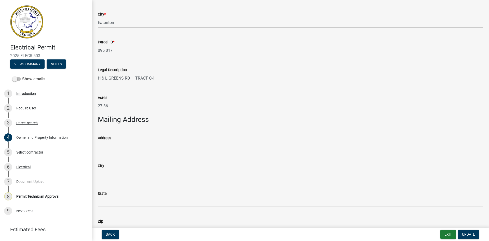
scroll to position [280, 0]
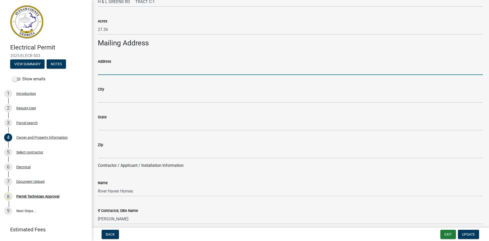
click at [112, 65] on input "Address" at bounding box center [290, 69] width 385 height 10
paste input "664 GREENSBORO RD"
type input "664 GREENSBORO RD"
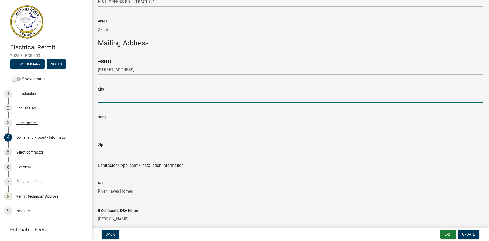
click at [123, 96] on input "City" at bounding box center [290, 97] width 385 height 10
type input "Eatonton"
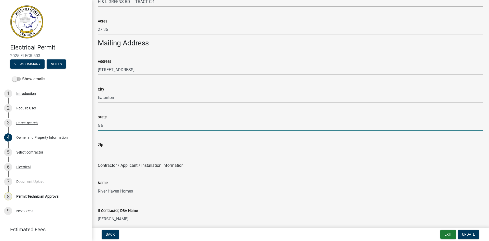
type input "Ga"
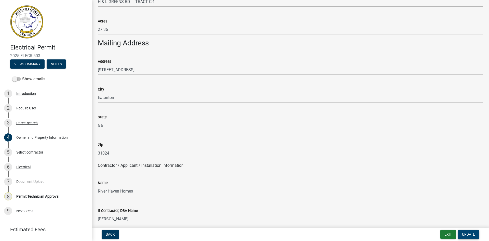
type input "31024"
click at [464, 234] on span "Update" at bounding box center [468, 234] width 13 height 4
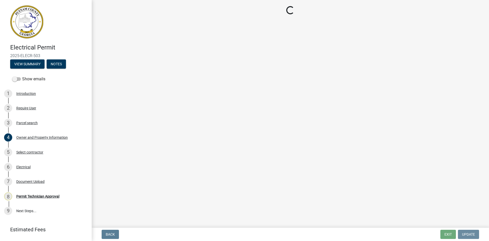
scroll to position [0, 0]
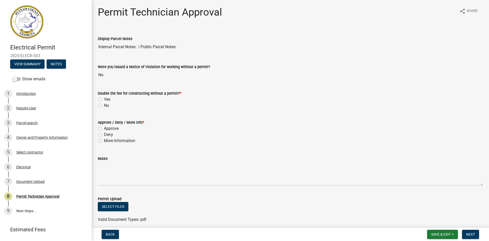
click at [104, 105] on label "No" at bounding box center [106, 105] width 5 height 6
click at [104, 105] on input "No" at bounding box center [105, 103] width 3 height 3
radio input "true"
click at [104, 129] on label "Approve" at bounding box center [111, 128] width 15 height 6
click at [104, 129] on input "Approve" at bounding box center [105, 126] width 3 height 3
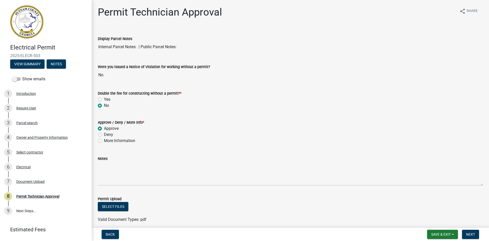
radio input "true"
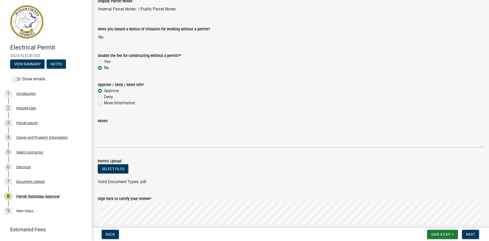
scroll to position [87, 0]
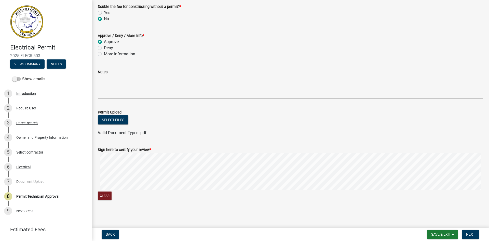
click at [392, 190] on signature-pad at bounding box center [290, 172] width 385 height 39
click at [473, 237] on button "Next" at bounding box center [470, 234] width 17 height 9
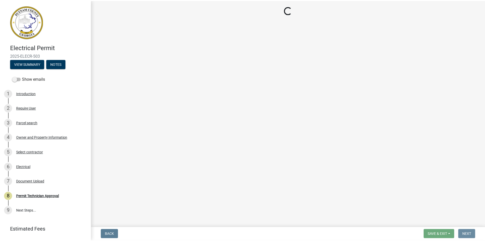
scroll to position [0, 0]
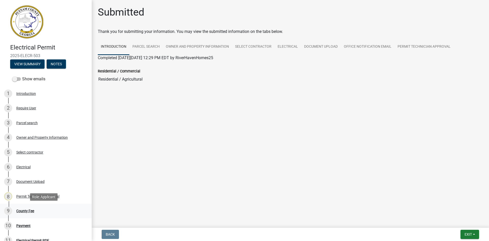
click at [32, 209] on div "County Fee" at bounding box center [25, 211] width 18 height 4
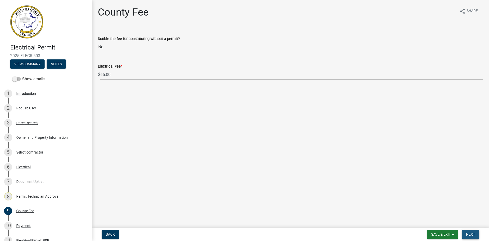
click at [473, 236] on span "Next" at bounding box center [470, 234] width 9 height 4
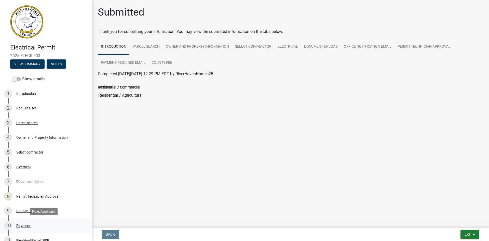
click at [28, 225] on div "Payment" at bounding box center [23, 226] width 14 height 4
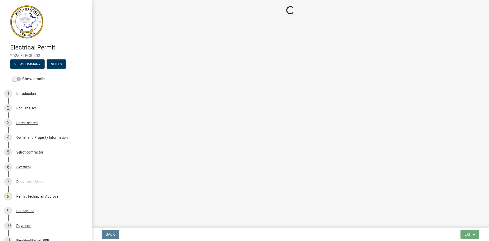
select select "3: 3"
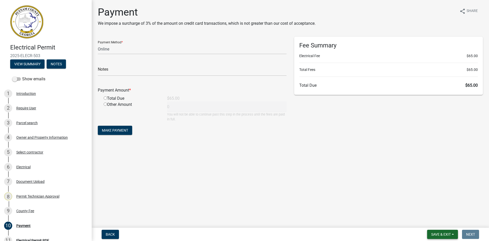
click at [441, 234] on span "Save & Exit" at bounding box center [441, 234] width 20 height 4
click at [443, 224] on button "Save & Exit" at bounding box center [437, 221] width 41 height 12
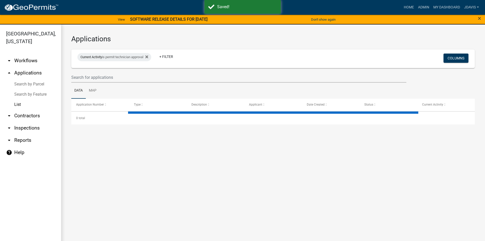
select select "2: 50"
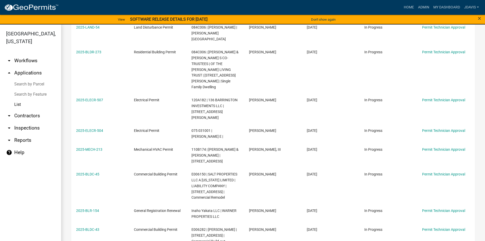
scroll to position [211, 0]
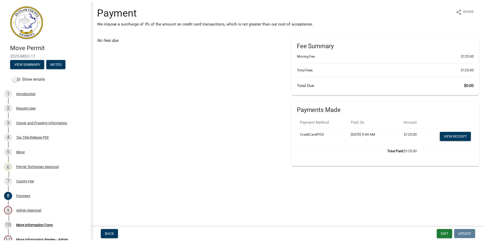
scroll to position [69, 0]
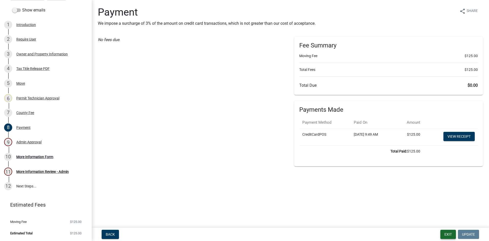
click at [450, 232] on button "Exit" at bounding box center [449, 234] width 16 height 9
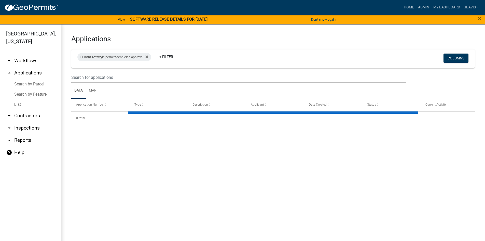
select select "2: 50"
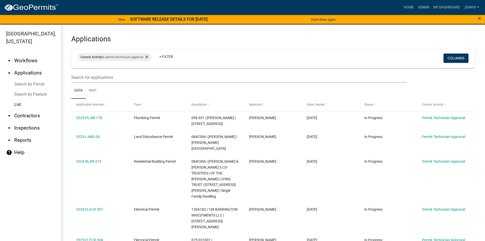
click at [33, 83] on link "Search by Parcel" at bounding box center [30, 84] width 61 height 10
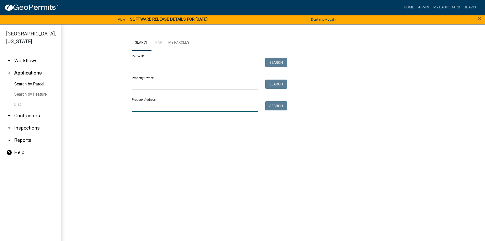
click at [167, 106] on input "Property Address:" at bounding box center [195, 106] width 126 height 10
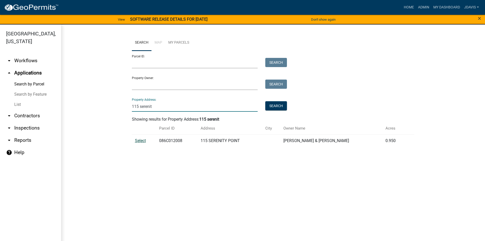
type input "115 serenit"
click at [137, 142] on span "Select" at bounding box center [140, 140] width 11 height 5
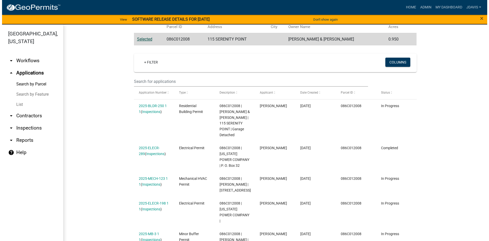
scroll to position [102, 0]
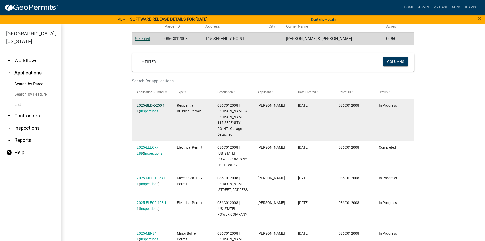
click at [143, 104] on link "2025-BLDR-250 1 1" at bounding box center [151, 108] width 28 height 10
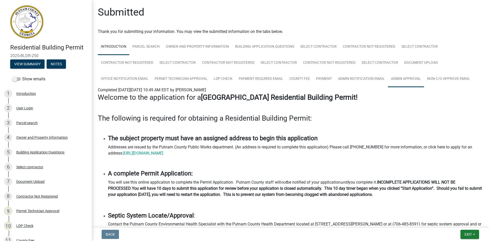
click at [417, 79] on link "Admin Approval" at bounding box center [406, 79] width 36 height 16
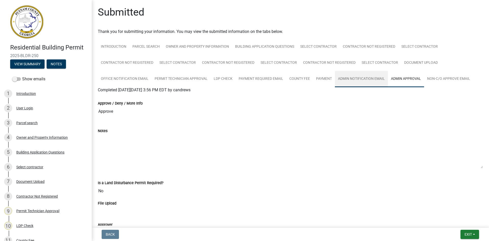
click at [374, 80] on link "Admin Notification Email" at bounding box center [361, 79] width 53 height 16
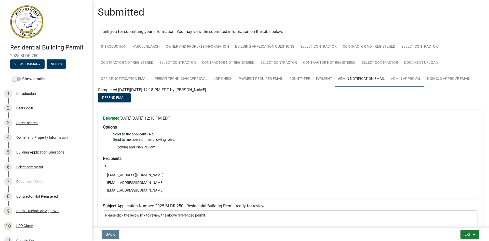
click at [400, 79] on link "Admin Approval" at bounding box center [406, 79] width 36 height 16
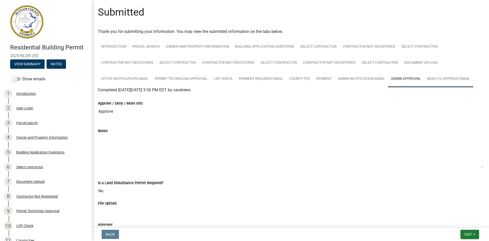
click at [467, 77] on link "Non-C/O Approve Email" at bounding box center [448, 79] width 49 height 16
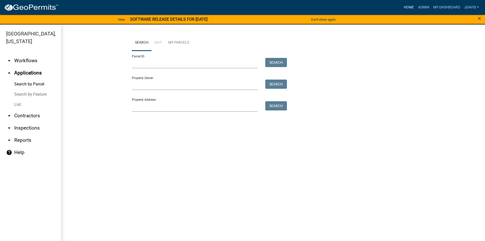
click at [406, 6] on link "Home" at bounding box center [409, 8] width 14 height 10
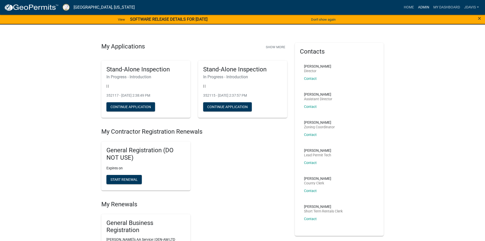
click at [427, 7] on link "Admin" at bounding box center [423, 8] width 15 height 10
